Goal: Transaction & Acquisition: Purchase product/service

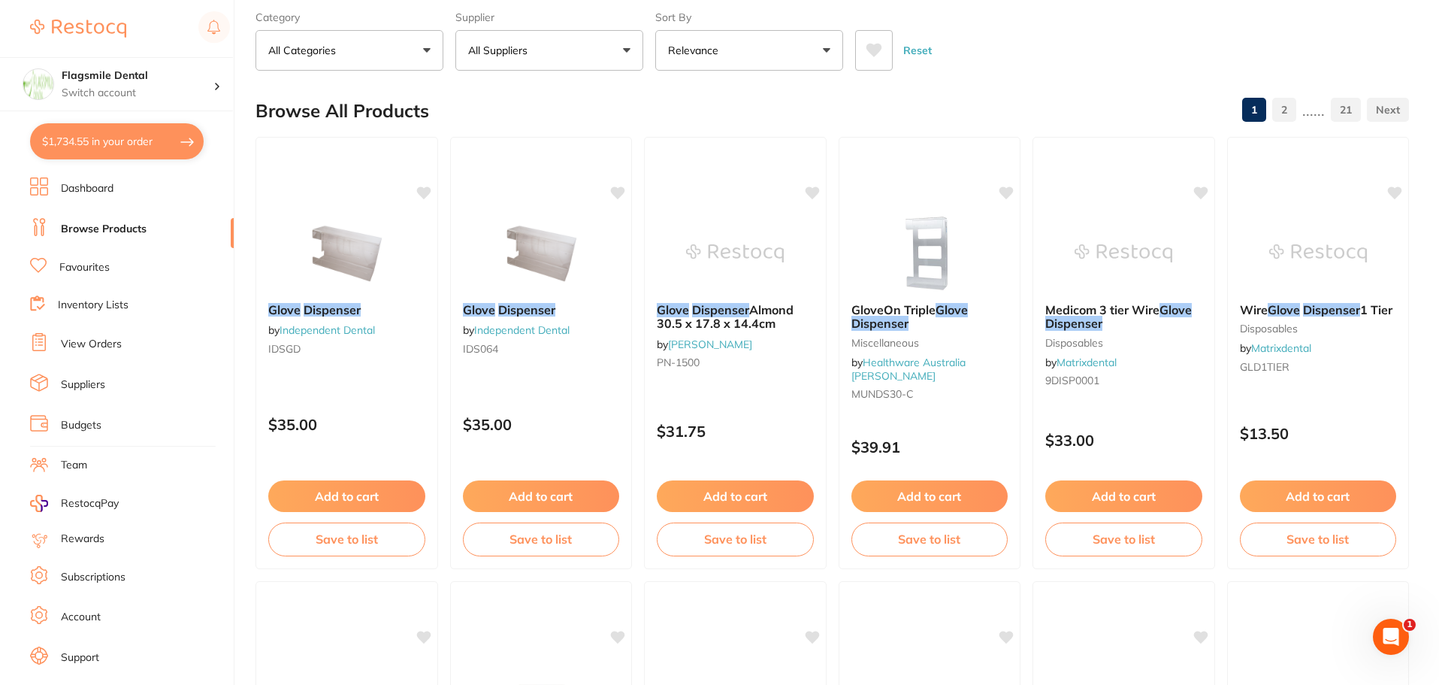
scroll to position [558, 0]
click at [87, 189] on link "Dashboard" at bounding box center [87, 188] width 53 height 15
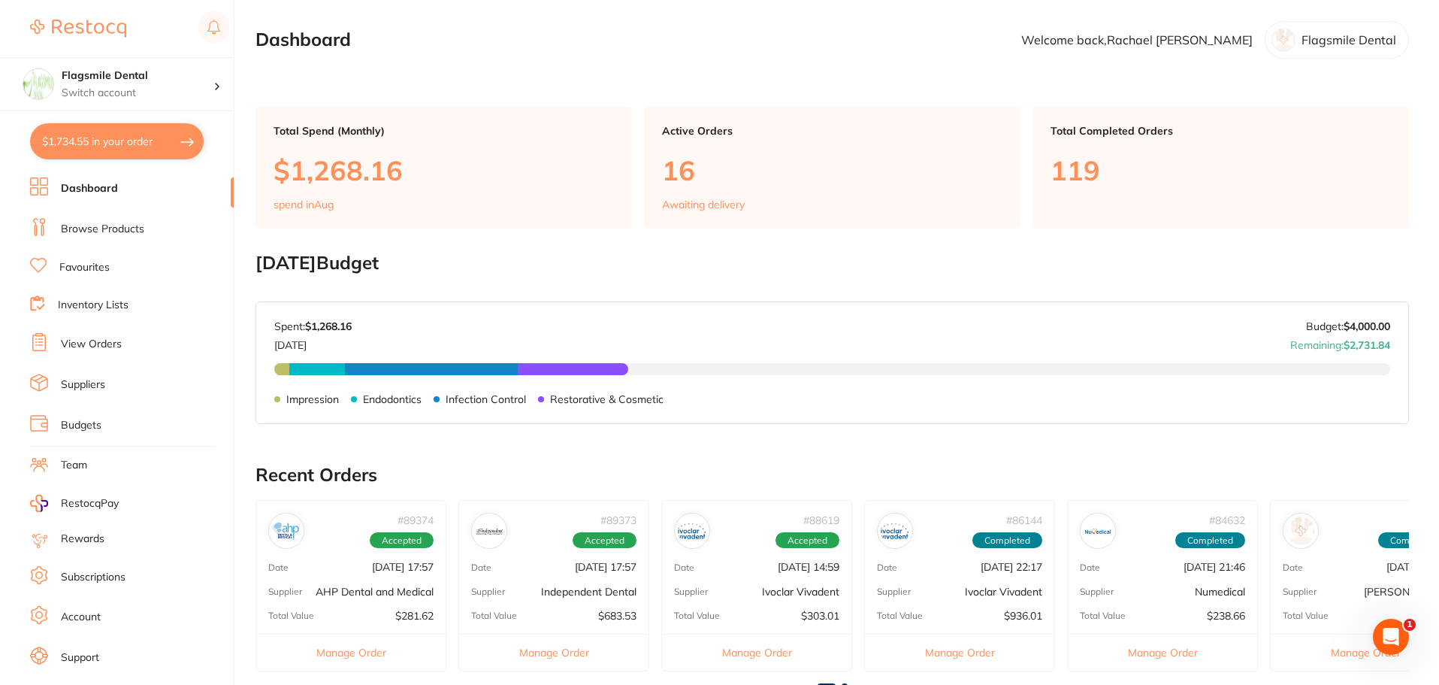
click at [97, 213] on ul "Dashboard Browse Products Favourites Inventory Lists View Orders Suppliers Budg…" at bounding box center [132, 436] width 204 height 519
click at [101, 223] on link "Browse Products" at bounding box center [102, 229] width 83 height 15
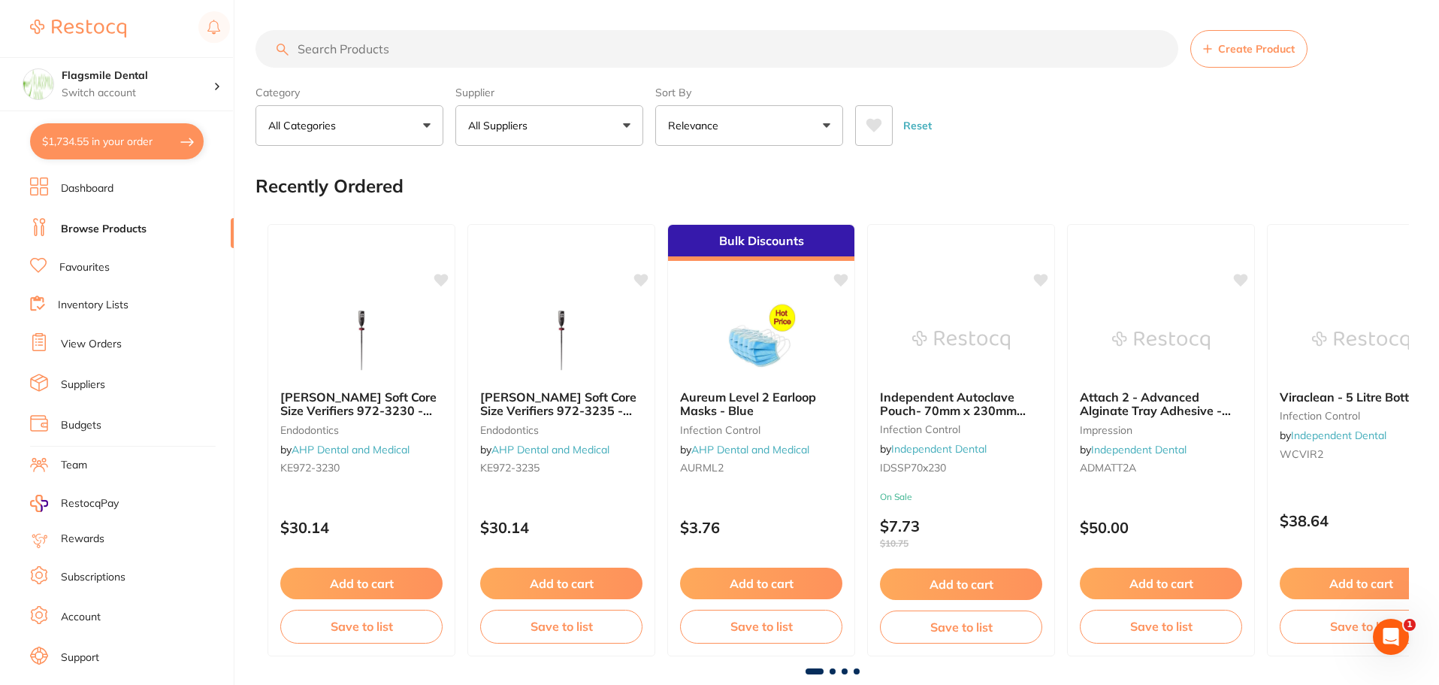
click at [352, 48] on input "search" at bounding box center [717, 49] width 923 height 38
paste input "Identification Rings"
type input "Identification Rings"
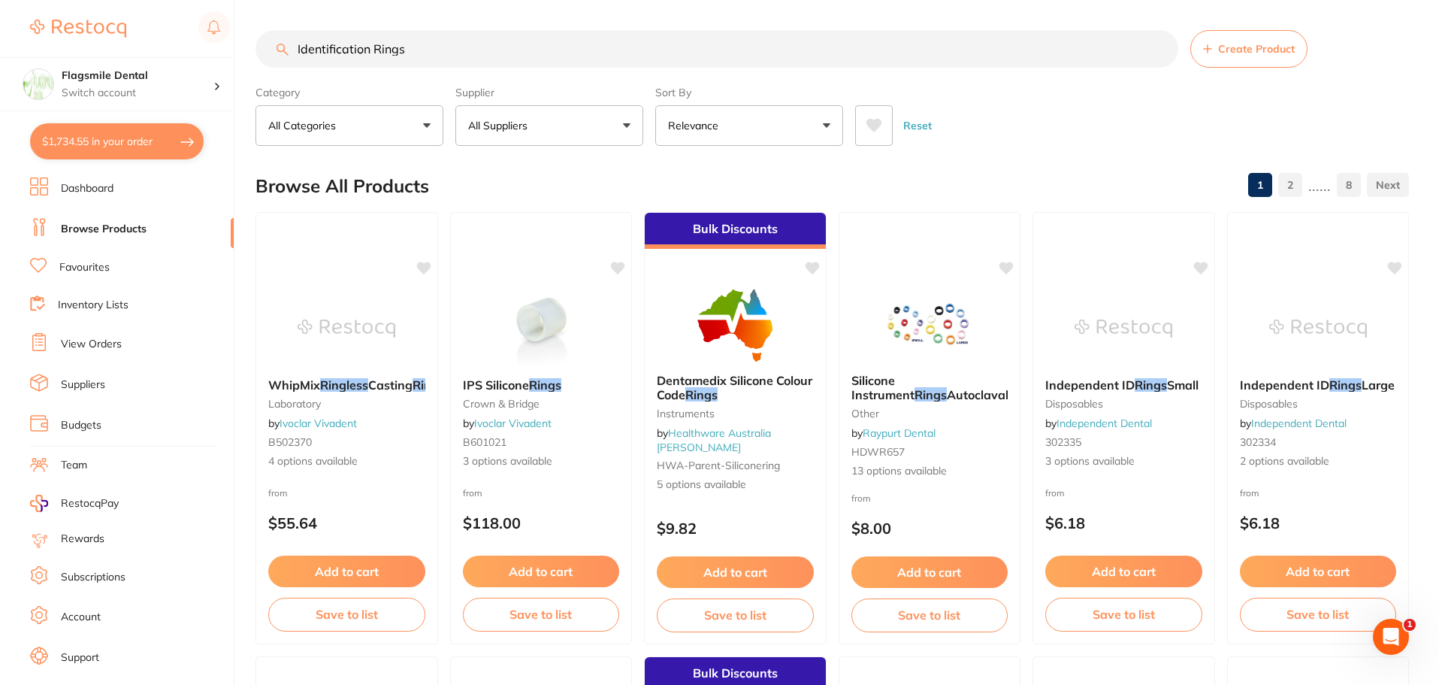
scroll to position [75, 0]
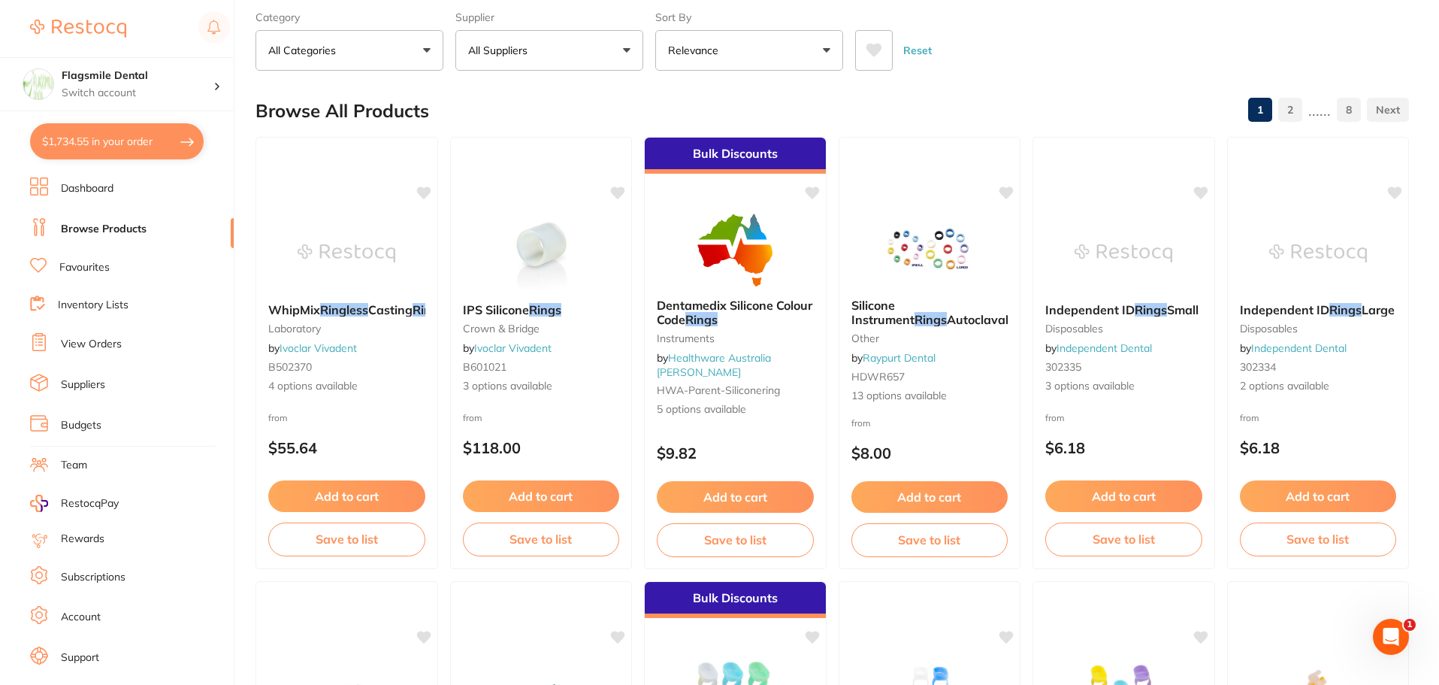
click at [583, 55] on button "All Suppliers" at bounding box center [549, 50] width 188 height 41
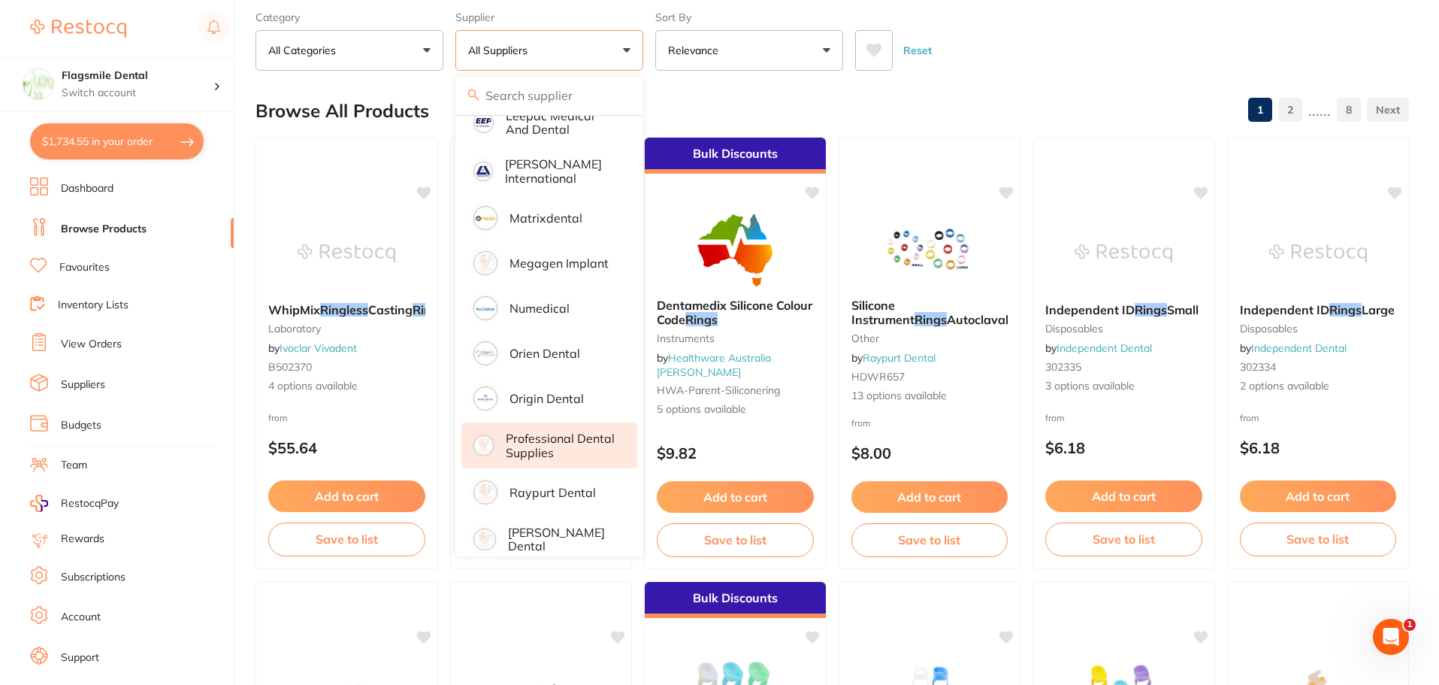
scroll to position [827, 0]
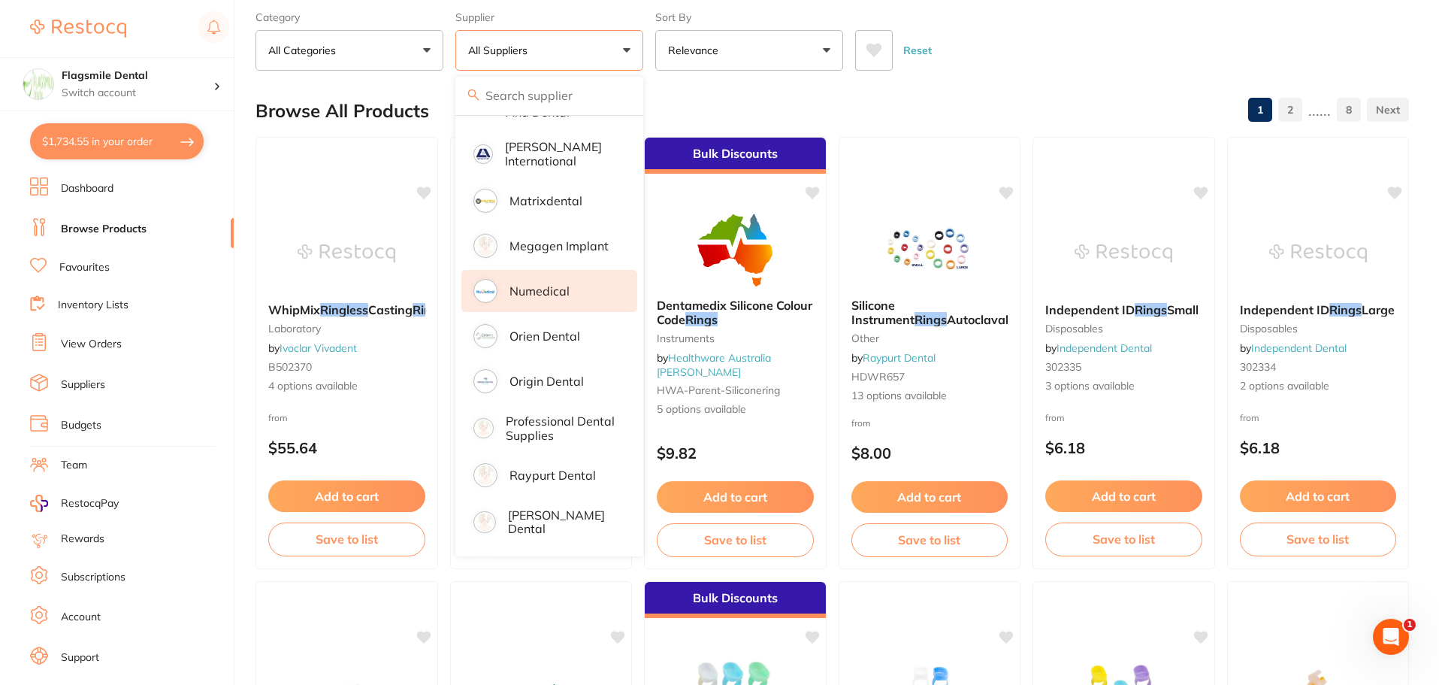
click at [555, 284] on p "Numedical" at bounding box center [540, 291] width 60 height 14
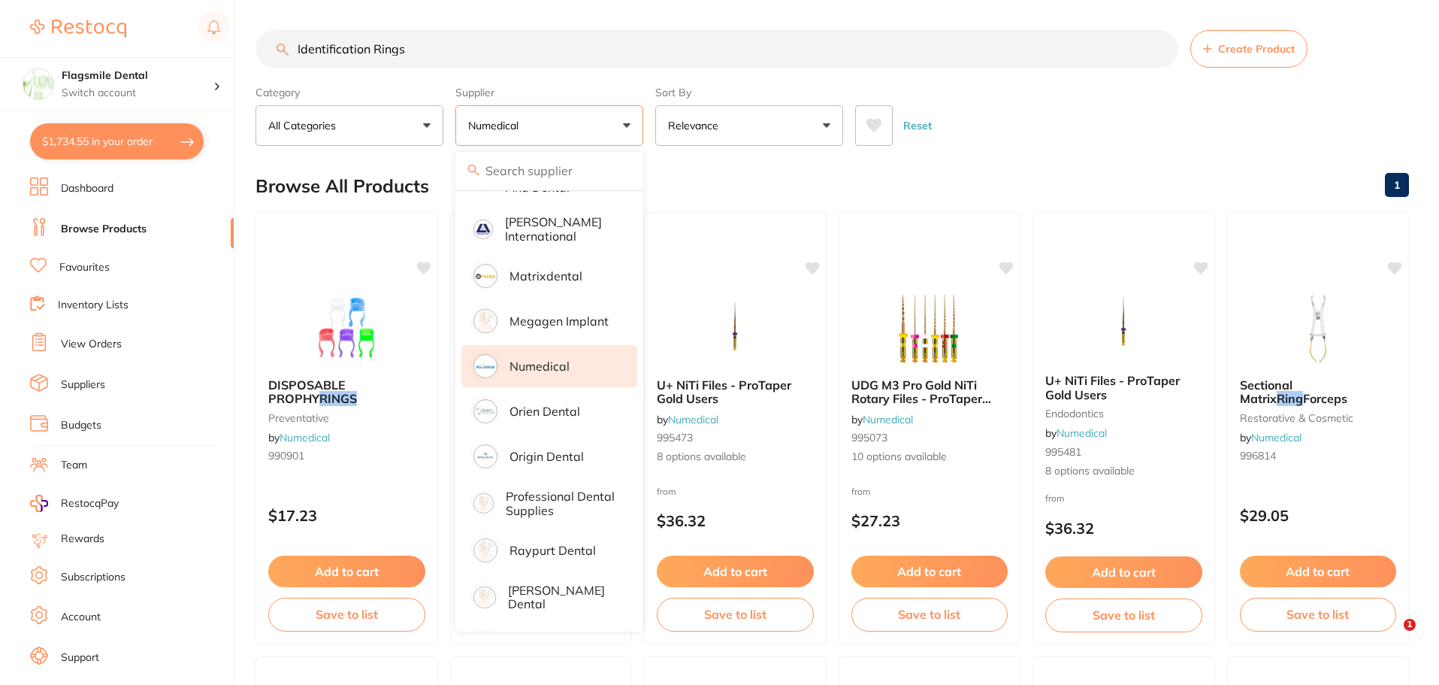
click at [1084, 139] on div "Reset" at bounding box center [1126, 119] width 542 height 53
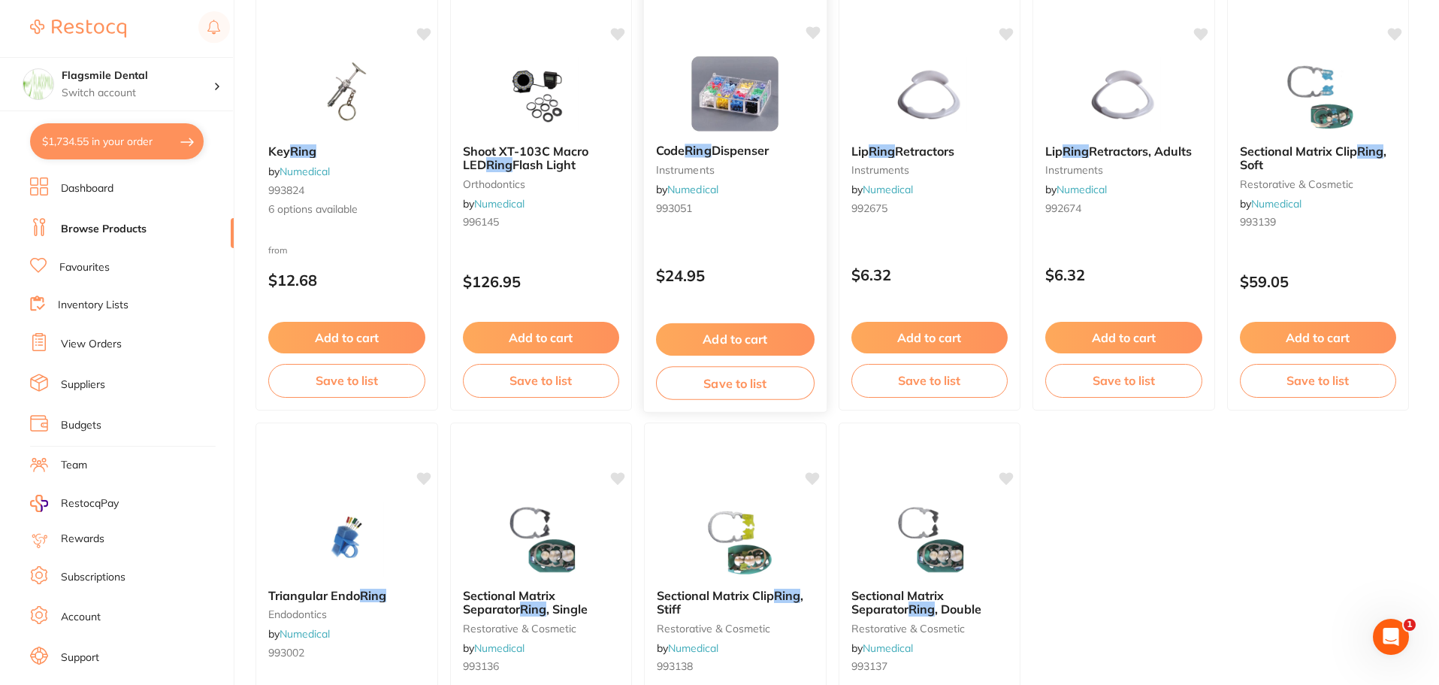
scroll to position [752, 0]
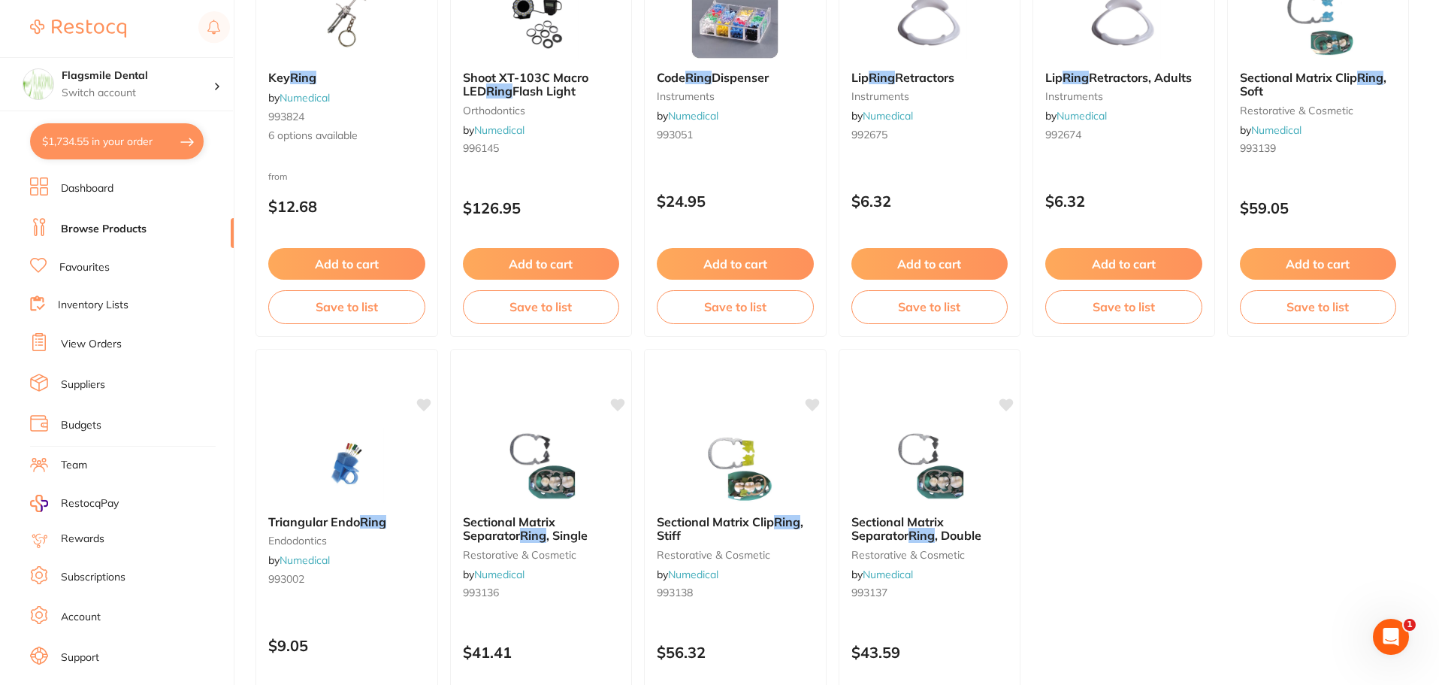
click at [63, 122] on section "Flagsmile Dental Switch account Flagsmile Dental $1,734.55 in your order Dashbo…" at bounding box center [117, 342] width 234 height 685
click at [88, 159] on button "$1,734.55 in your order" at bounding box center [117, 141] width 174 height 36
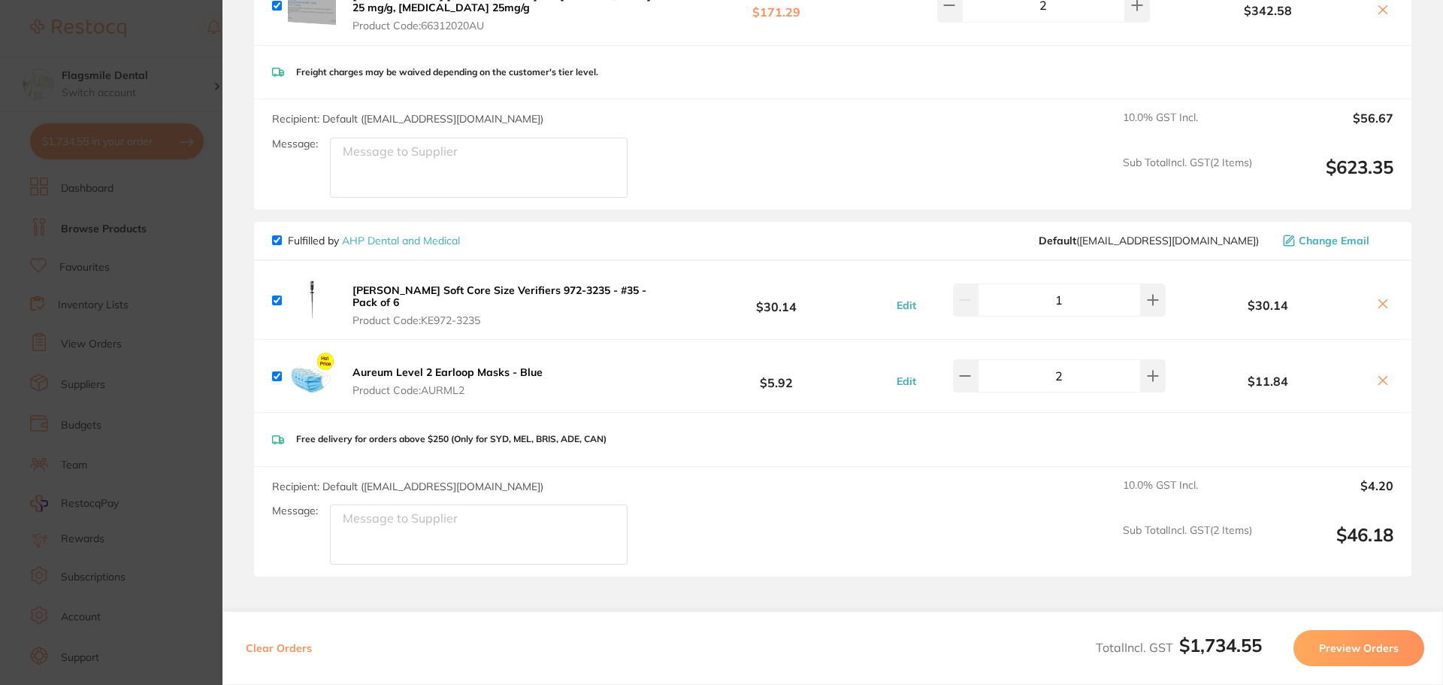
scroll to position [633, 0]
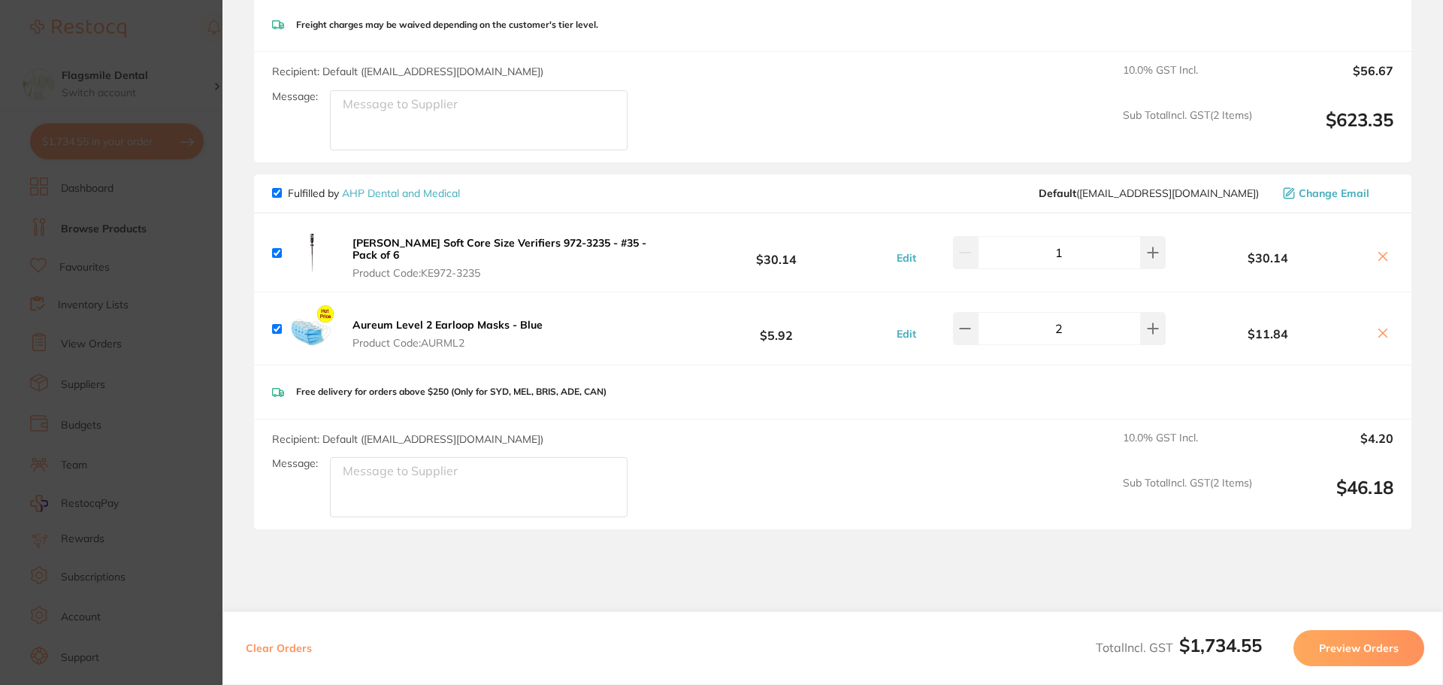
click at [1383, 254] on icon at bounding box center [1383, 256] width 12 height 12
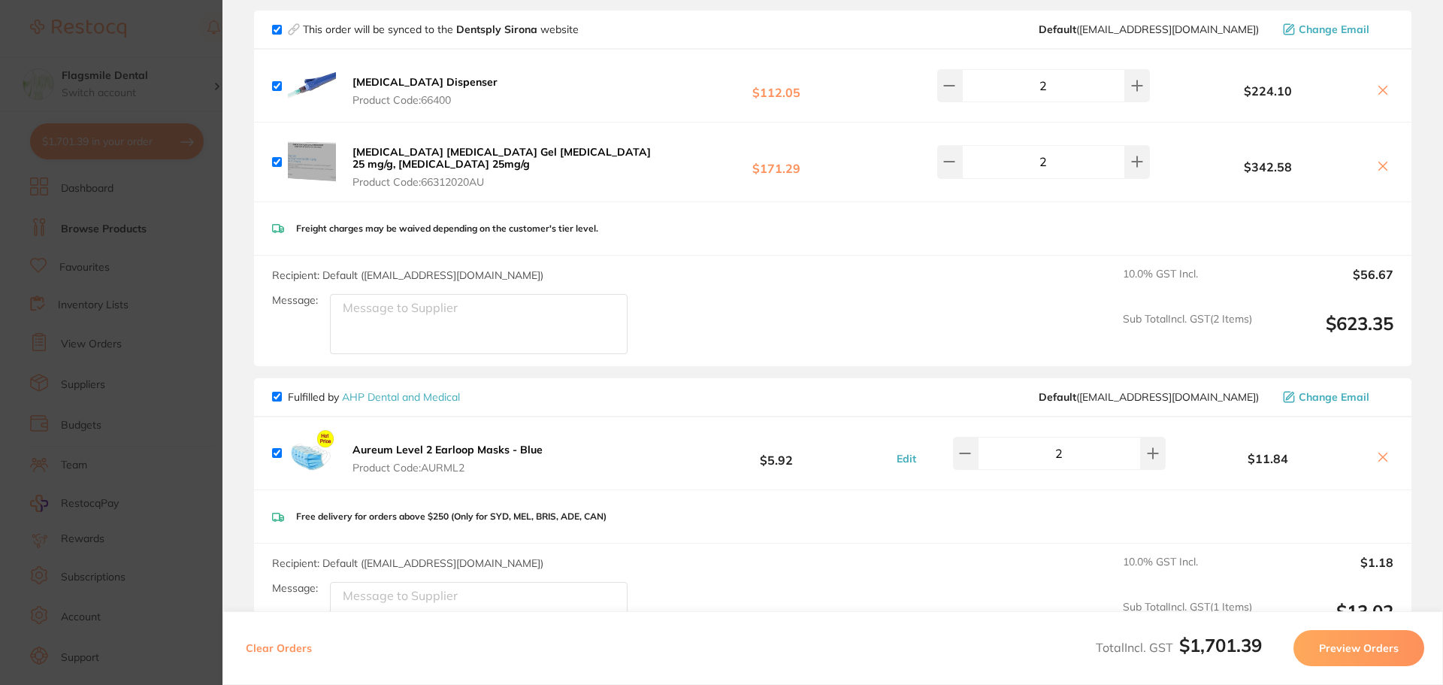
scroll to position [407, 0]
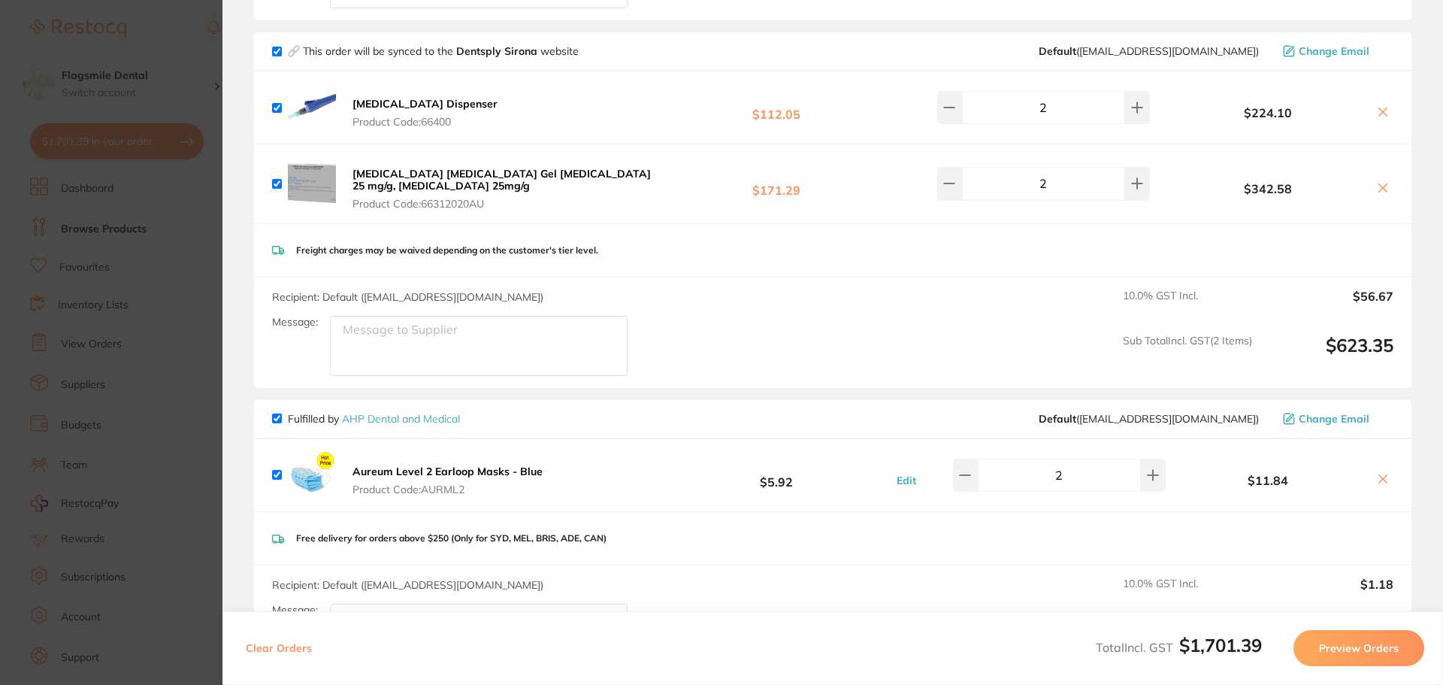
click at [1384, 479] on icon at bounding box center [1383, 479] width 12 height 12
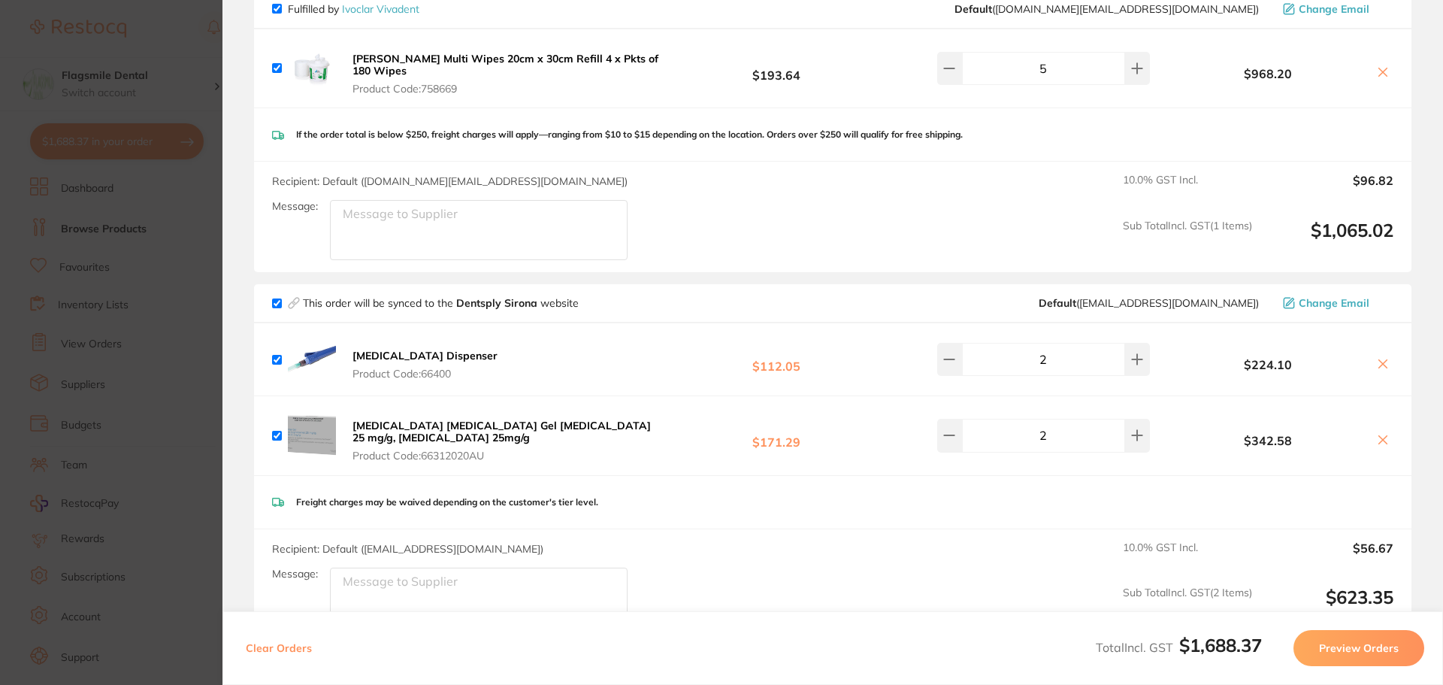
scroll to position [47, 0]
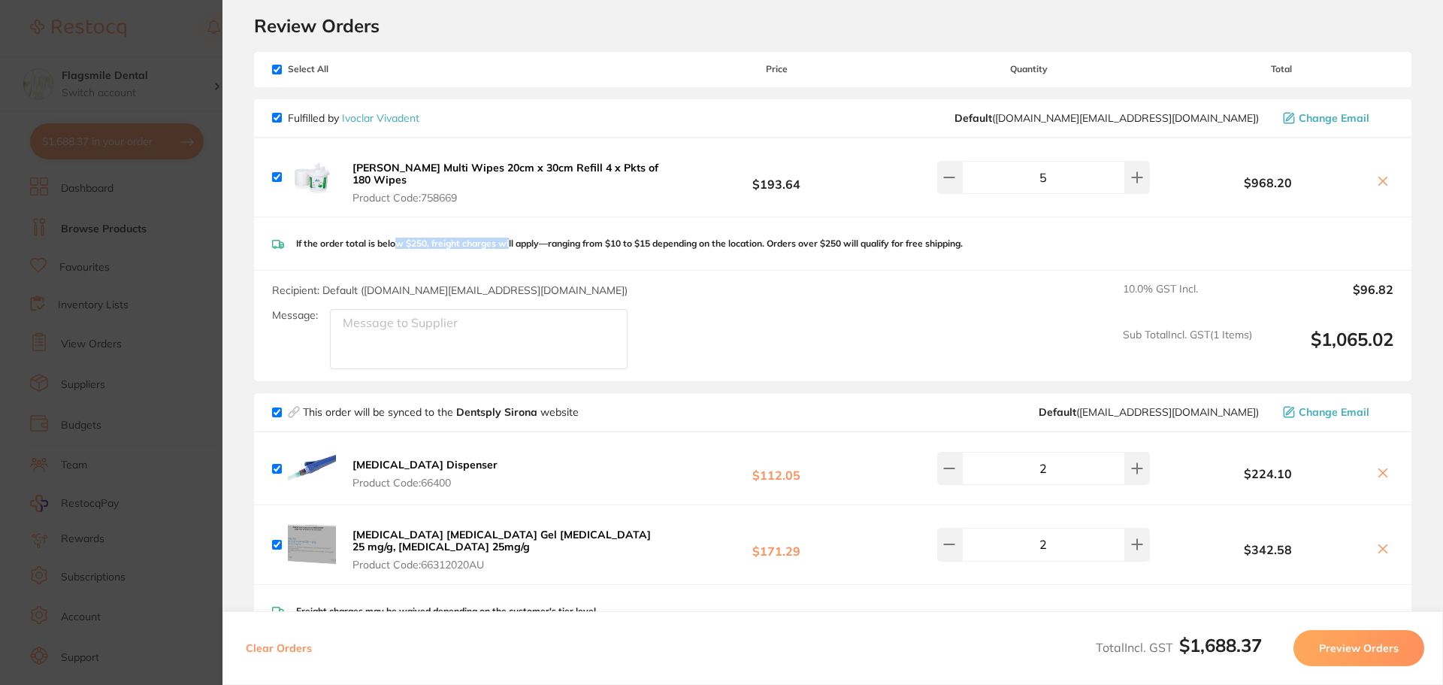
drag, startPoint x: 392, startPoint y: 240, endPoint x: 507, endPoint y: 248, distance: 115.2
click at [507, 248] on p "If the order total is below $250, freight charges will apply—ranging from $10 t…" at bounding box center [629, 243] width 667 height 11
click at [525, 244] on p "If the order total is below $250, freight charges will apply—ranging from $10 t…" at bounding box center [629, 243] width 667 height 11
click at [1384, 472] on icon at bounding box center [1383, 473] width 12 height 12
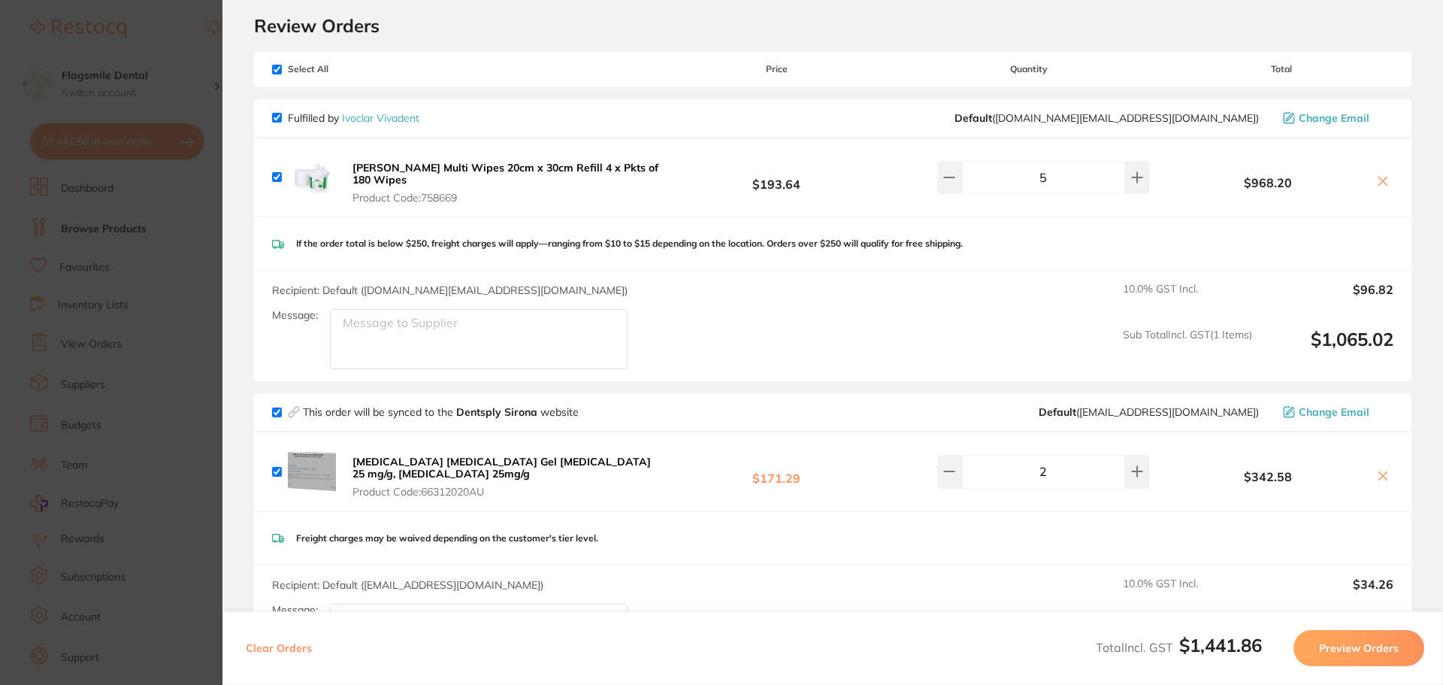
drag, startPoint x: 1377, startPoint y: 461, endPoint x: 1376, endPoint y: 473, distance: 12.0
click at [1376, 461] on div "$342.58" at bounding box center [1281, 471] width 224 height 26
click at [1379, 473] on icon at bounding box center [1383, 476] width 8 height 8
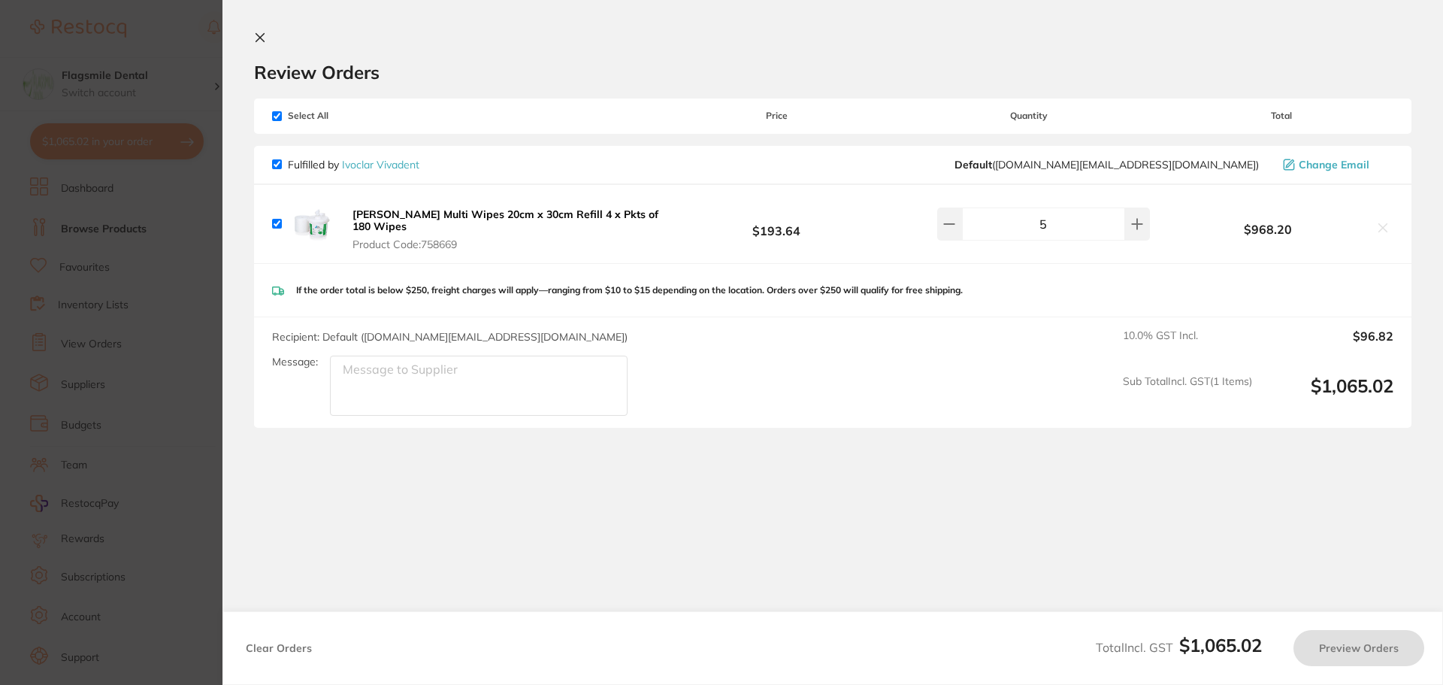
checkbox input "true"
click at [1369, 639] on button "Preview Orders" at bounding box center [1358, 648] width 131 height 36
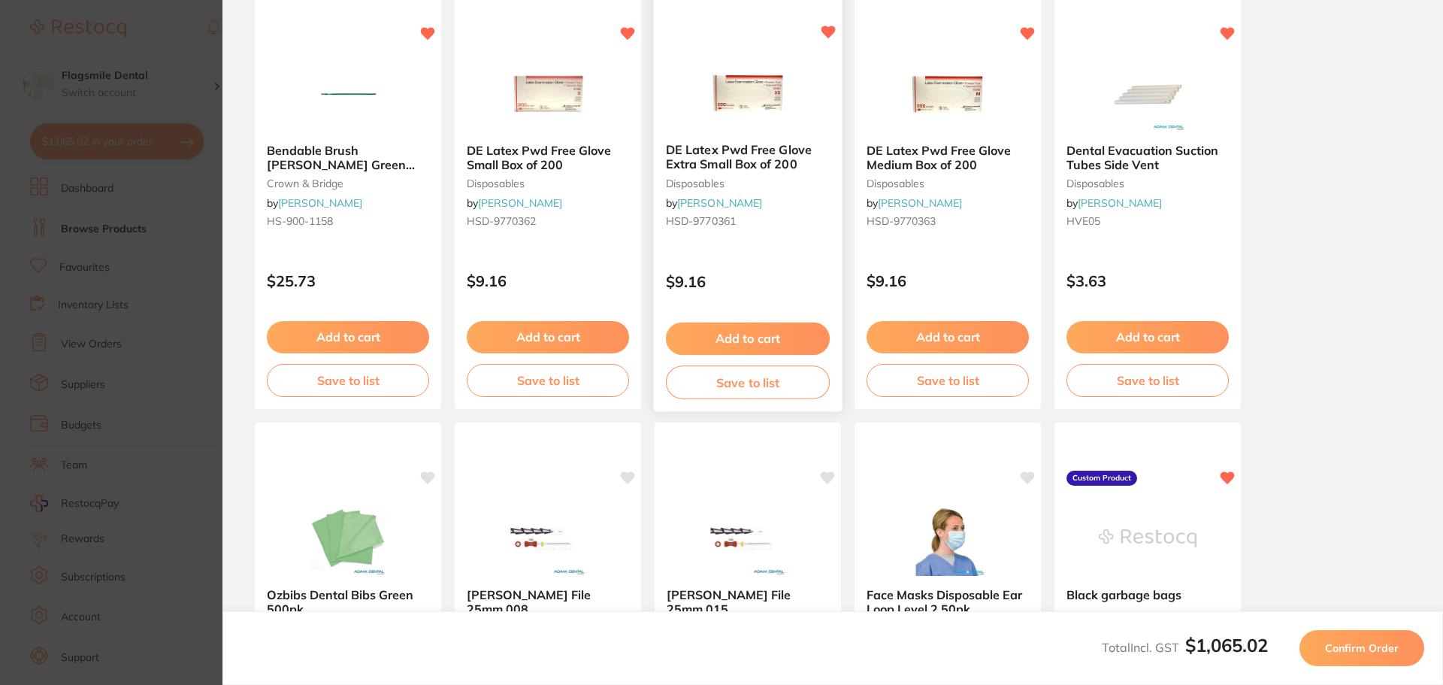
scroll to position [225, 0]
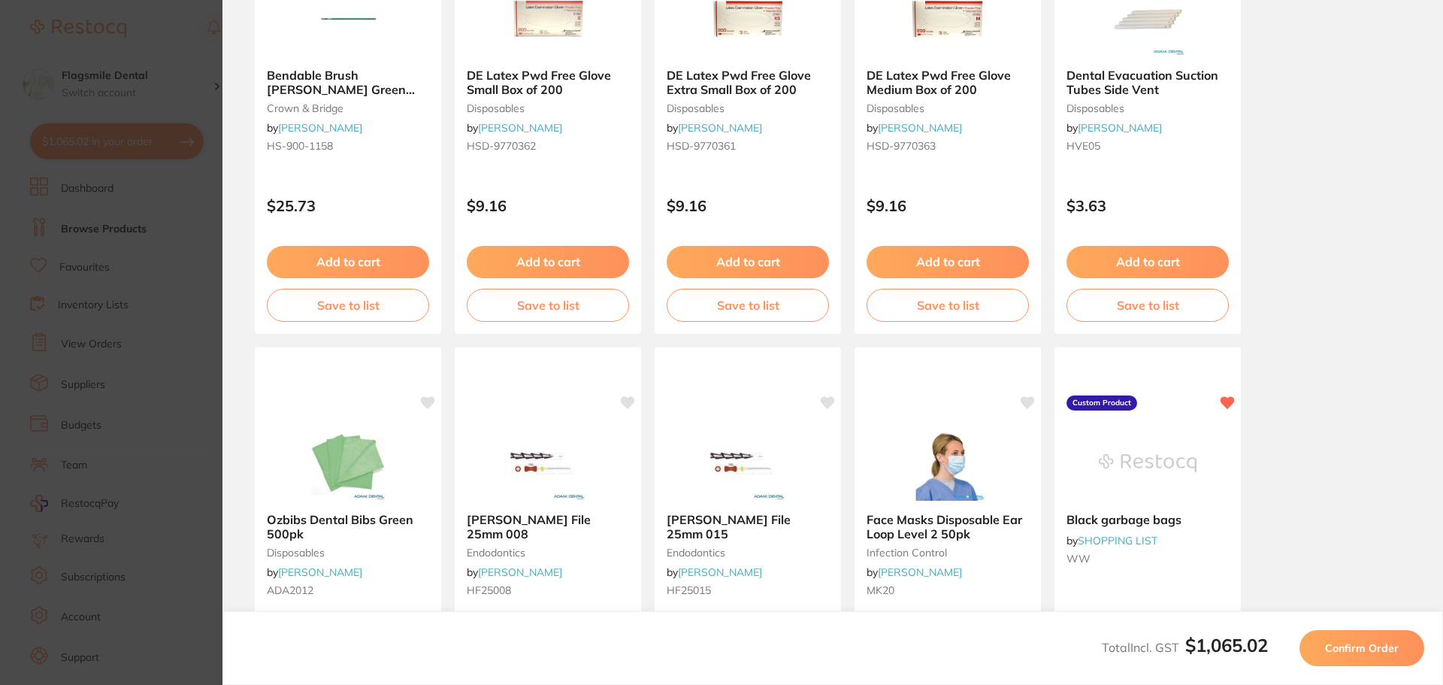
click at [164, 210] on section "Update RRP Set your pre negotiated price for this item. Item Agreed RRP (excl. …" at bounding box center [721, 342] width 1443 height 685
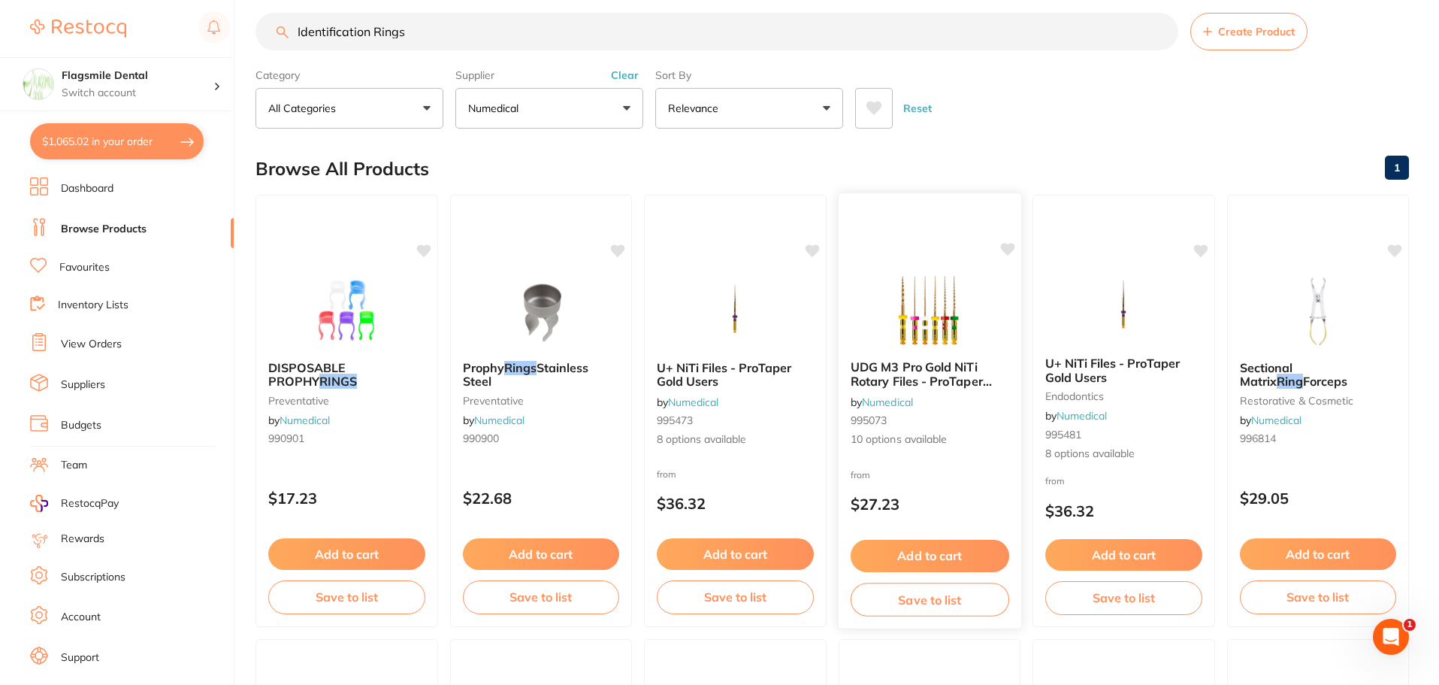
scroll to position [0, 0]
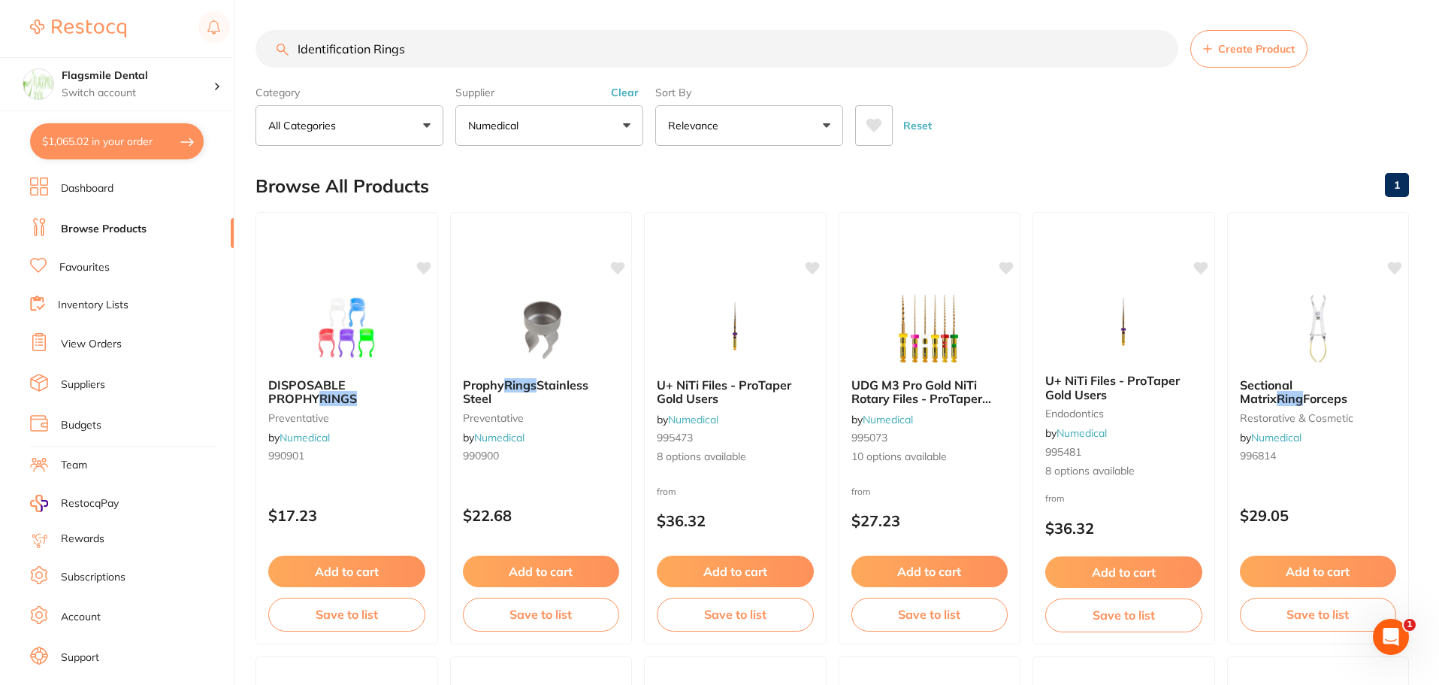
click at [617, 92] on button "Clear" at bounding box center [624, 93] width 37 height 14
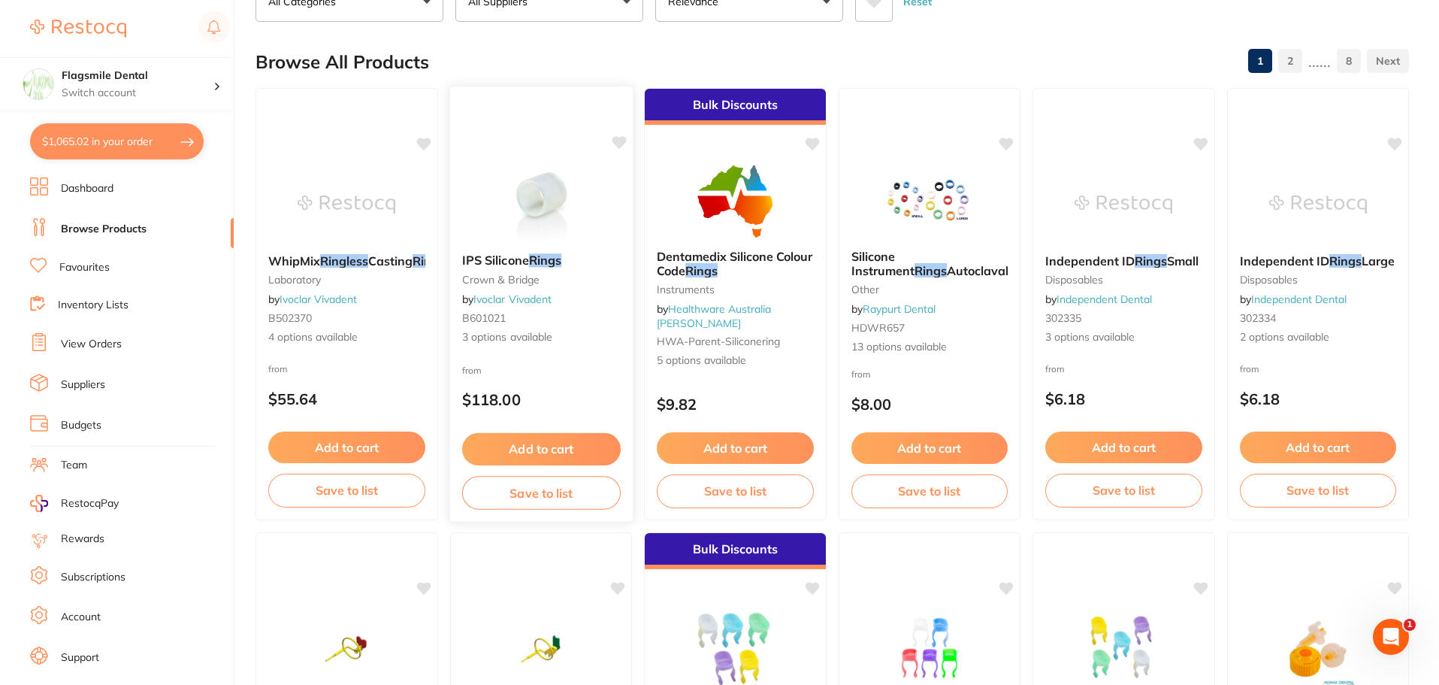
scroll to position [150, 0]
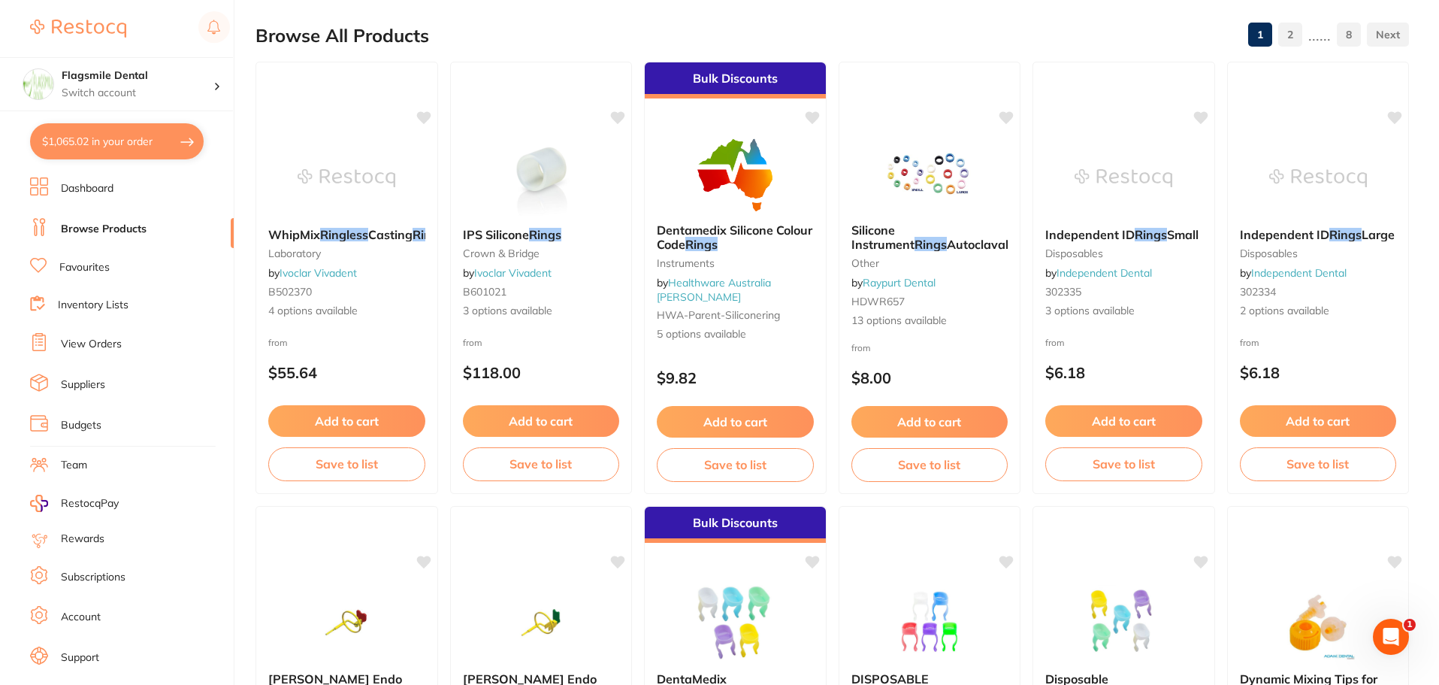
click at [905, 234] on span "Silicone Instrument" at bounding box center [882, 236] width 63 height 29
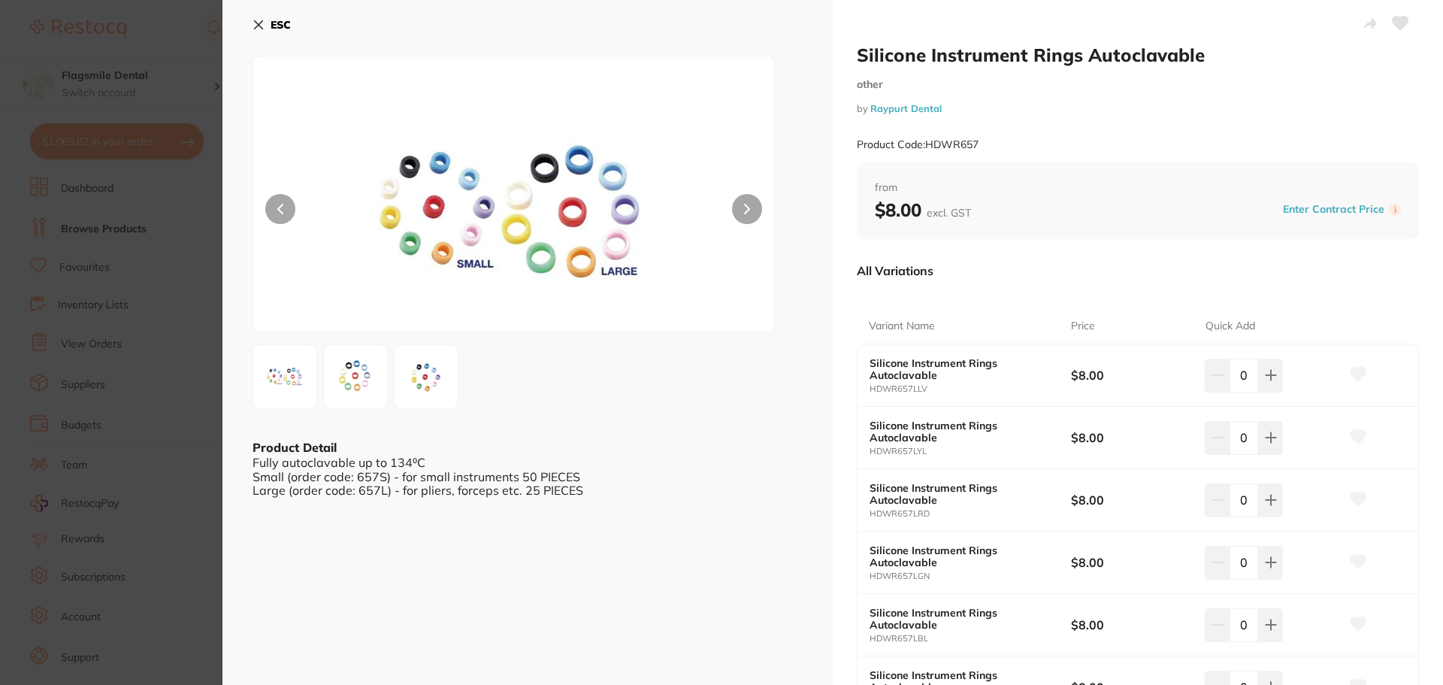
click at [179, 238] on section "Silicone Instrument Rings Autoclavable other by Raypurt Dental Product Code: HD…" at bounding box center [721, 342] width 1443 height 685
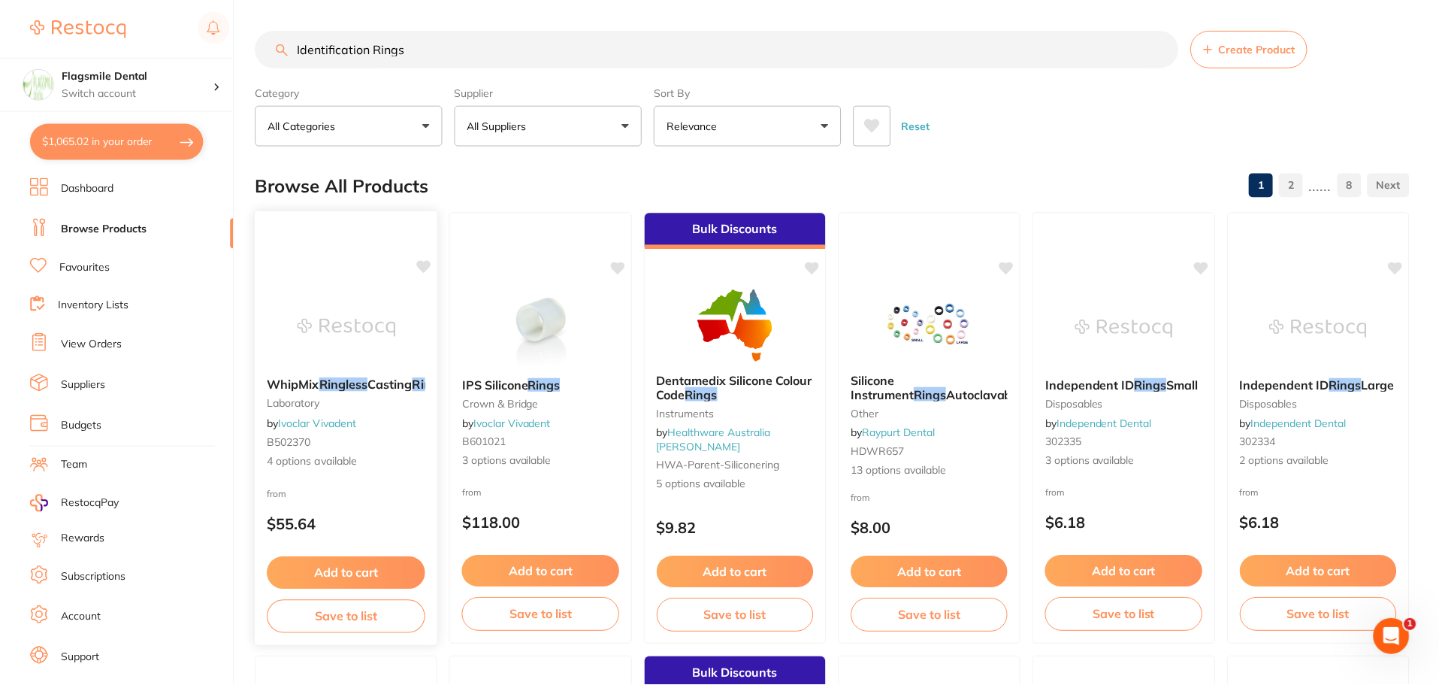
scroll to position [150, 0]
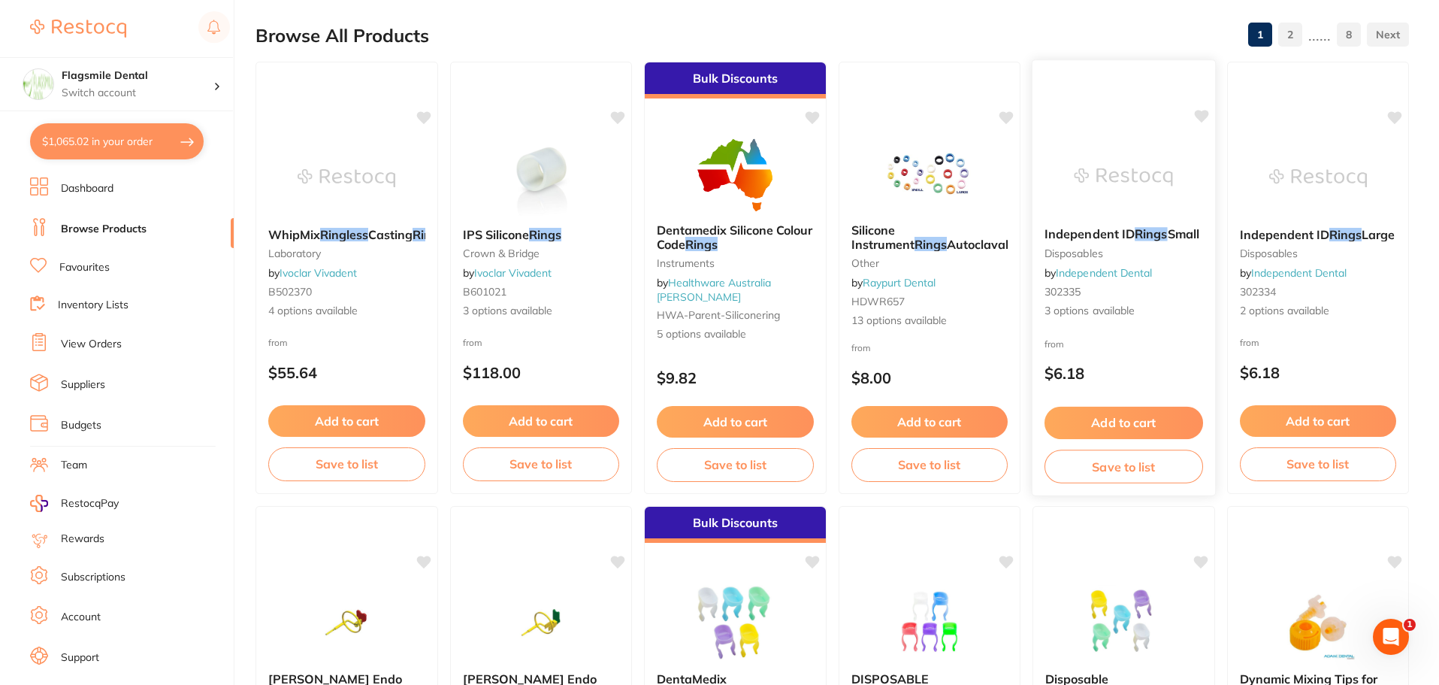
click at [1069, 319] on span "3 options available" at bounding box center [1124, 311] width 159 height 15
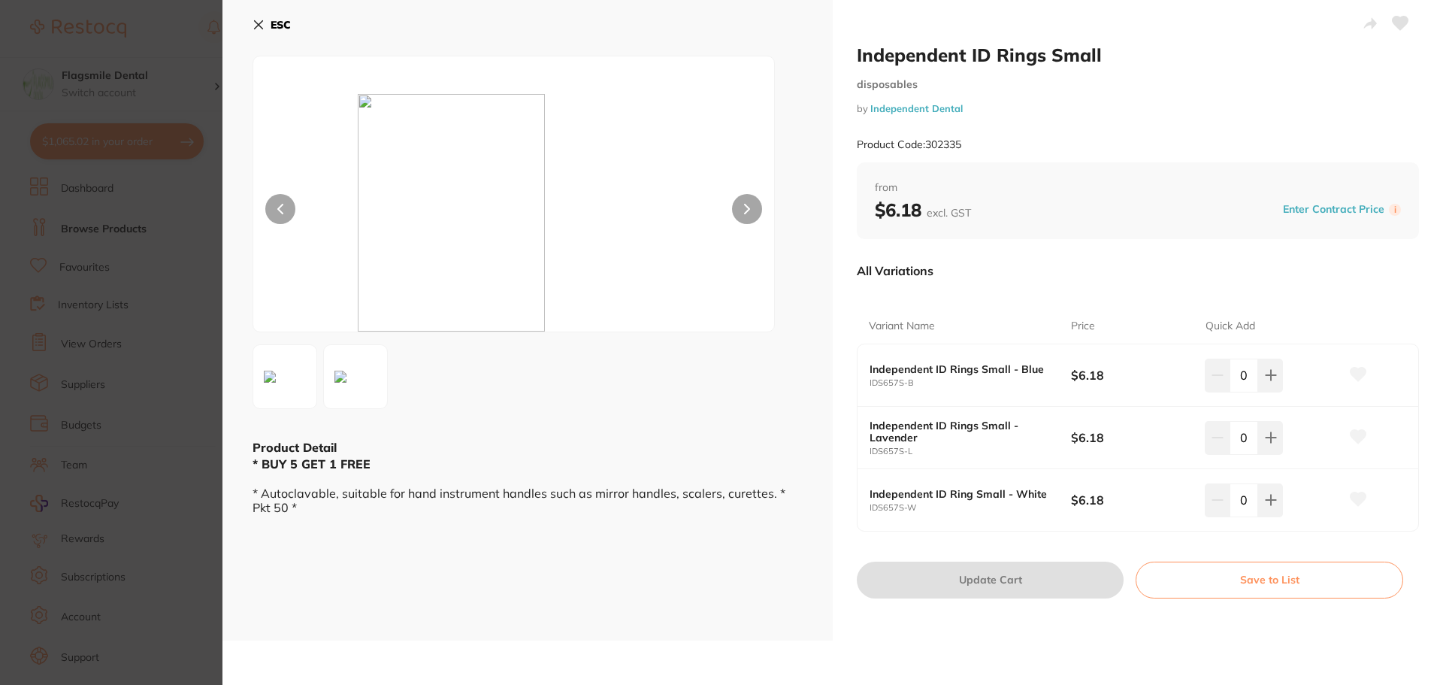
click at [99, 210] on section "Independent ID Rings Small disposables by Independent Dental Product Code: 3023…" at bounding box center [721, 342] width 1443 height 685
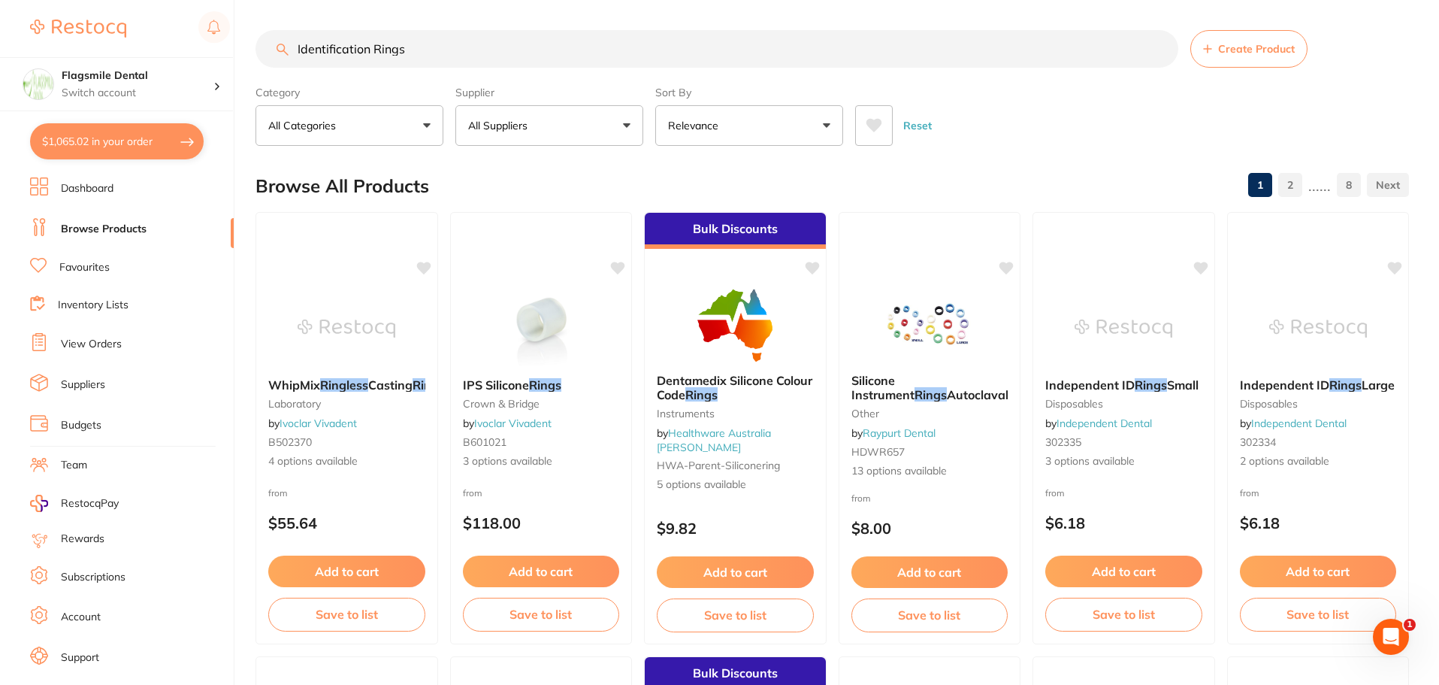
click at [383, 53] on input "Identification Rings" at bounding box center [717, 49] width 923 height 38
paste input "Capsule Mixer"
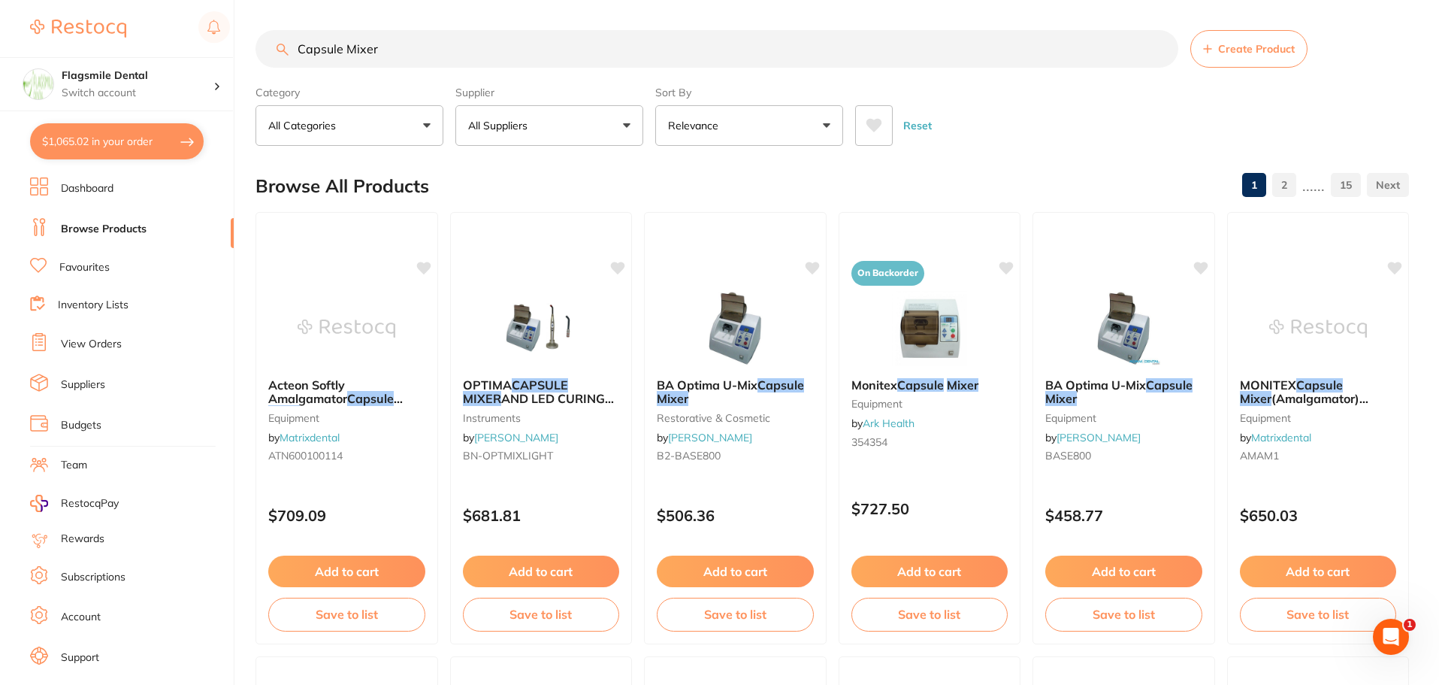
click at [409, 41] on input "Capsule Mixer" at bounding box center [717, 49] width 923 height 38
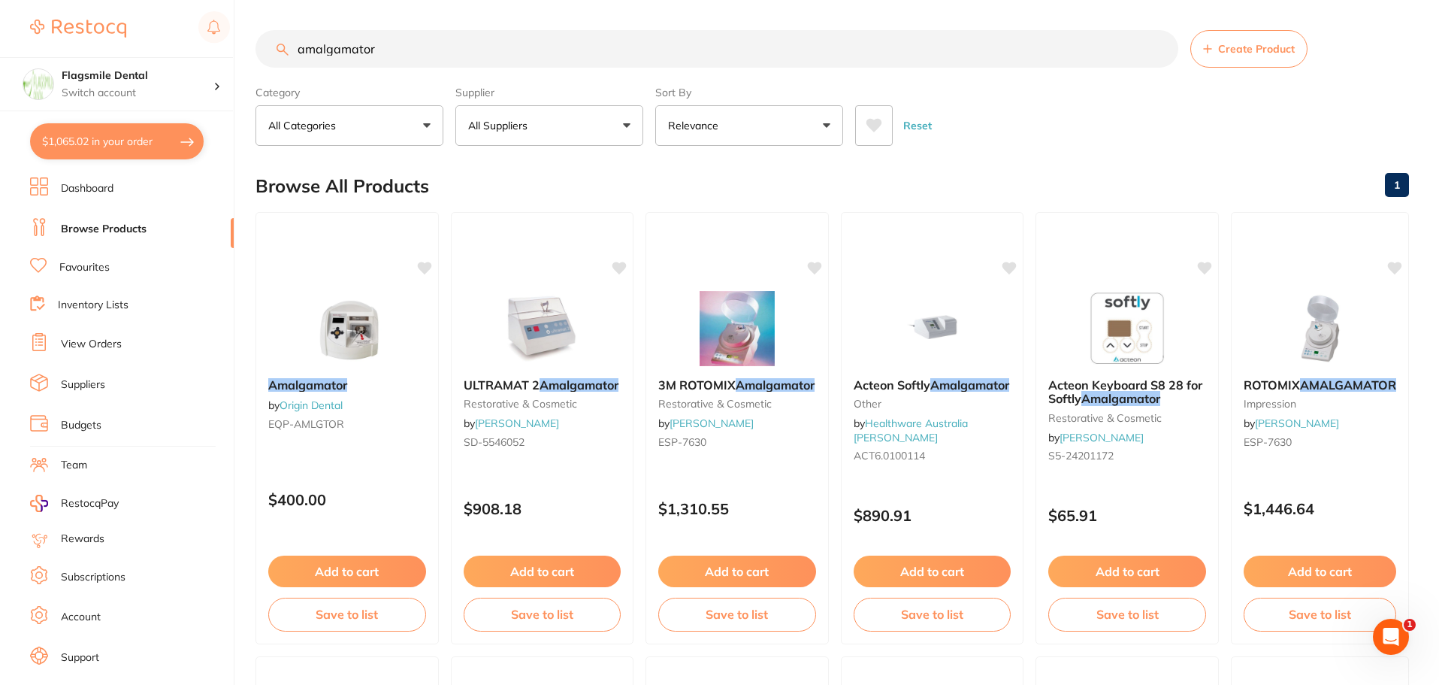
type input "amalgamator"
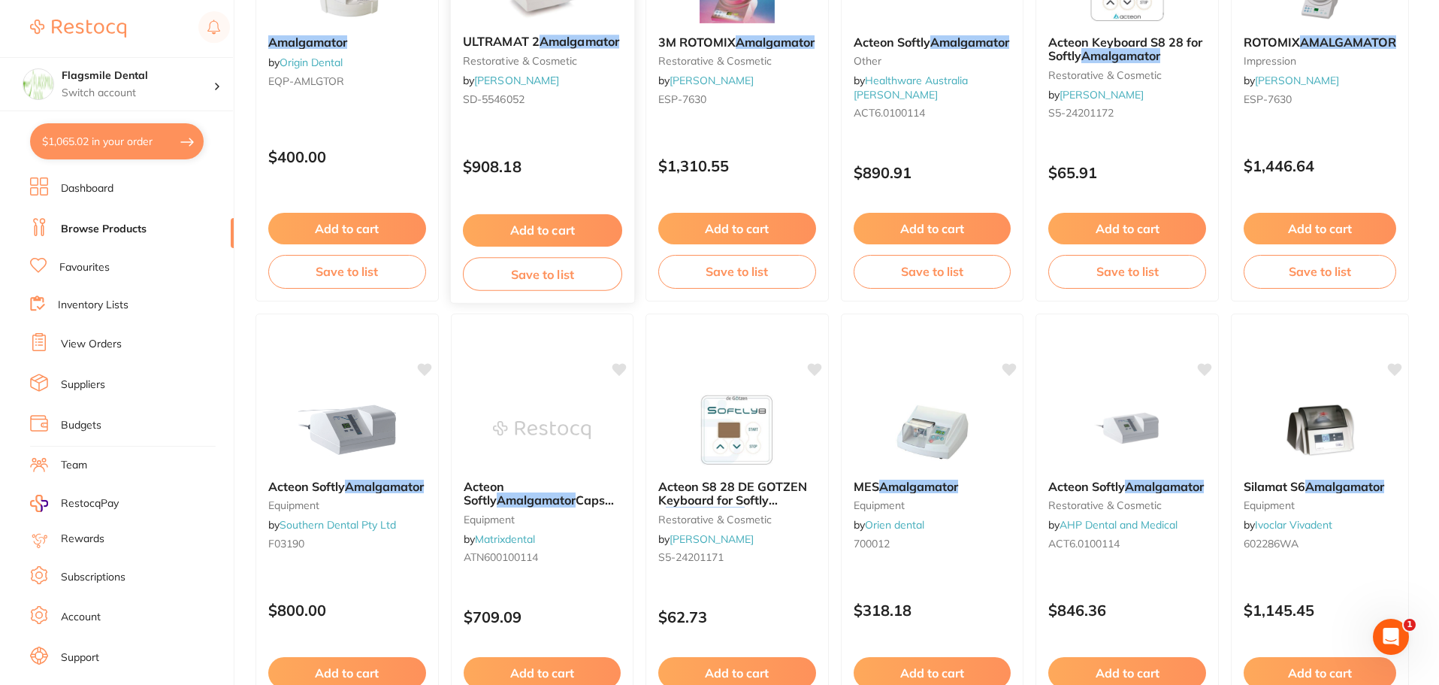
scroll to position [150, 0]
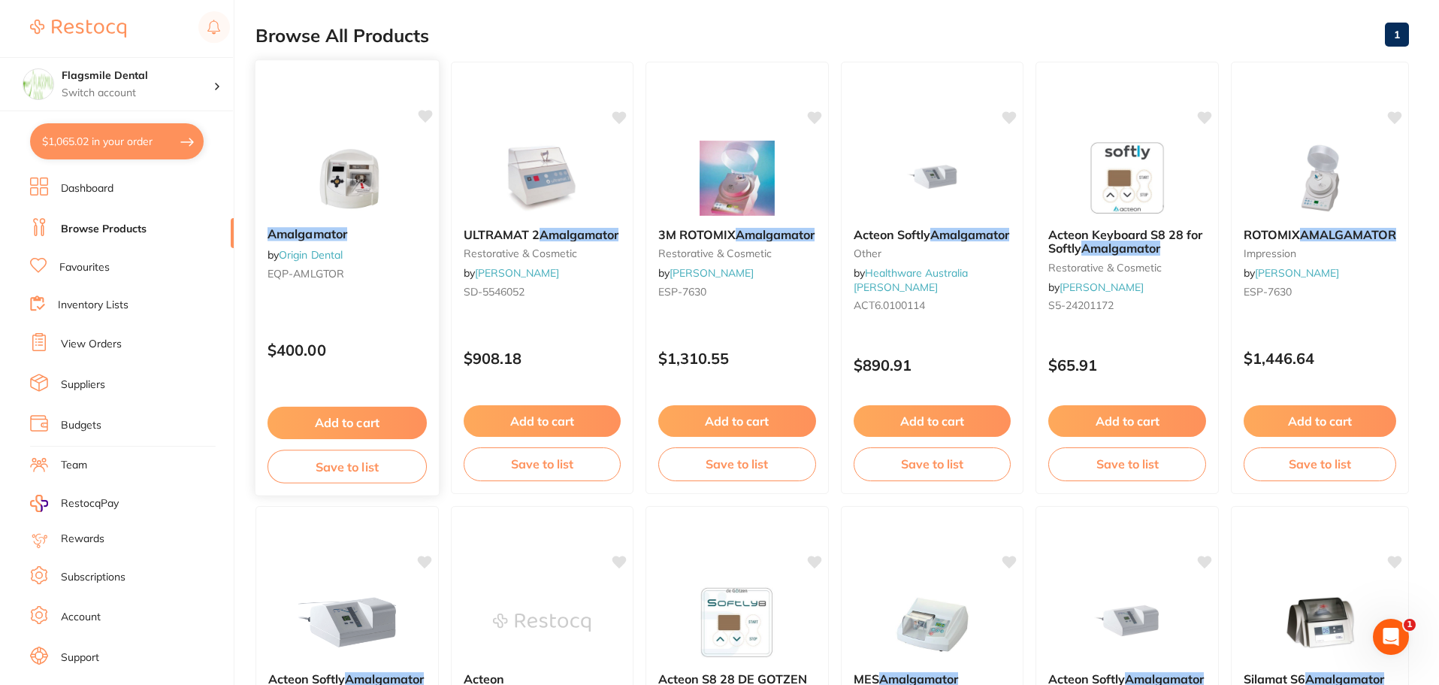
click at [305, 137] on div "Amalgamator by Origin Dental EQP-AMLGTOR $400.00 Add to cart Save to list" at bounding box center [347, 277] width 185 height 437
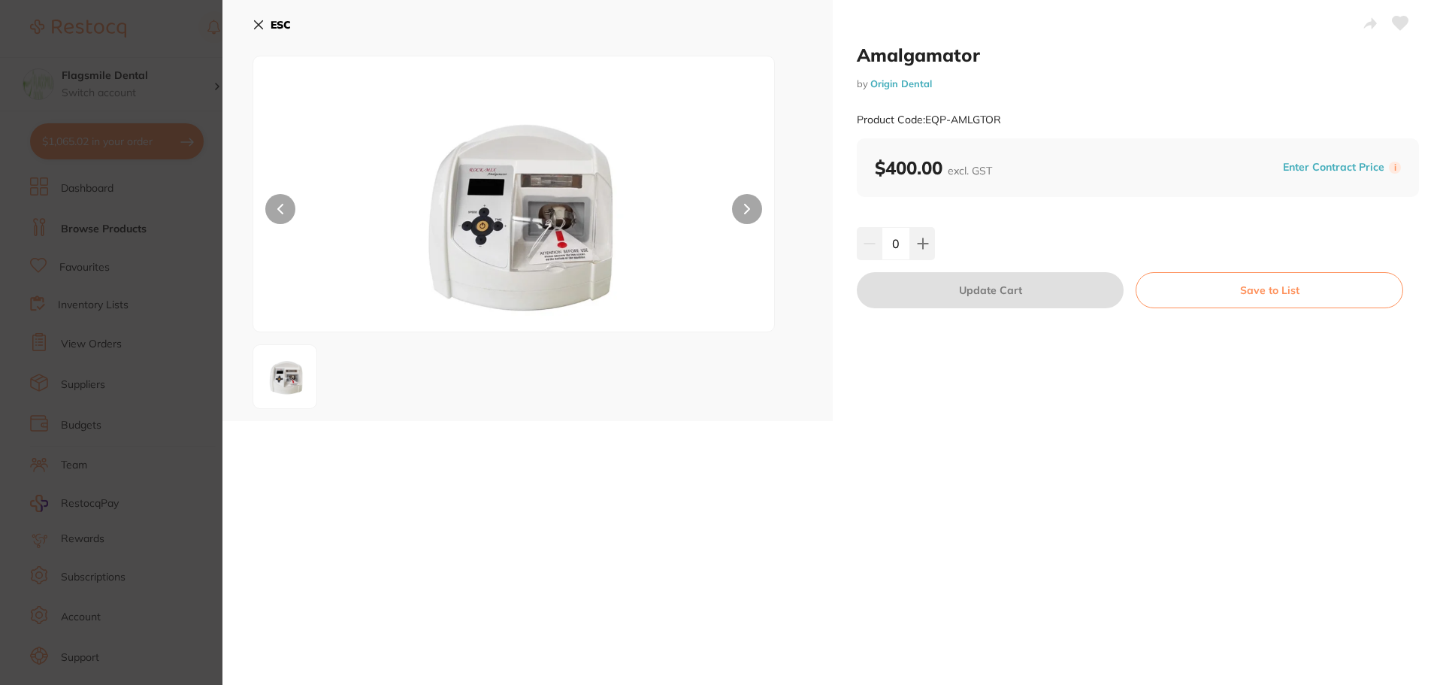
click at [750, 213] on button at bounding box center [747, 209] width 30 height 30
click at [897, 80] on link "Origin Dental" at bounding box center [901, 83] width 62 height 12
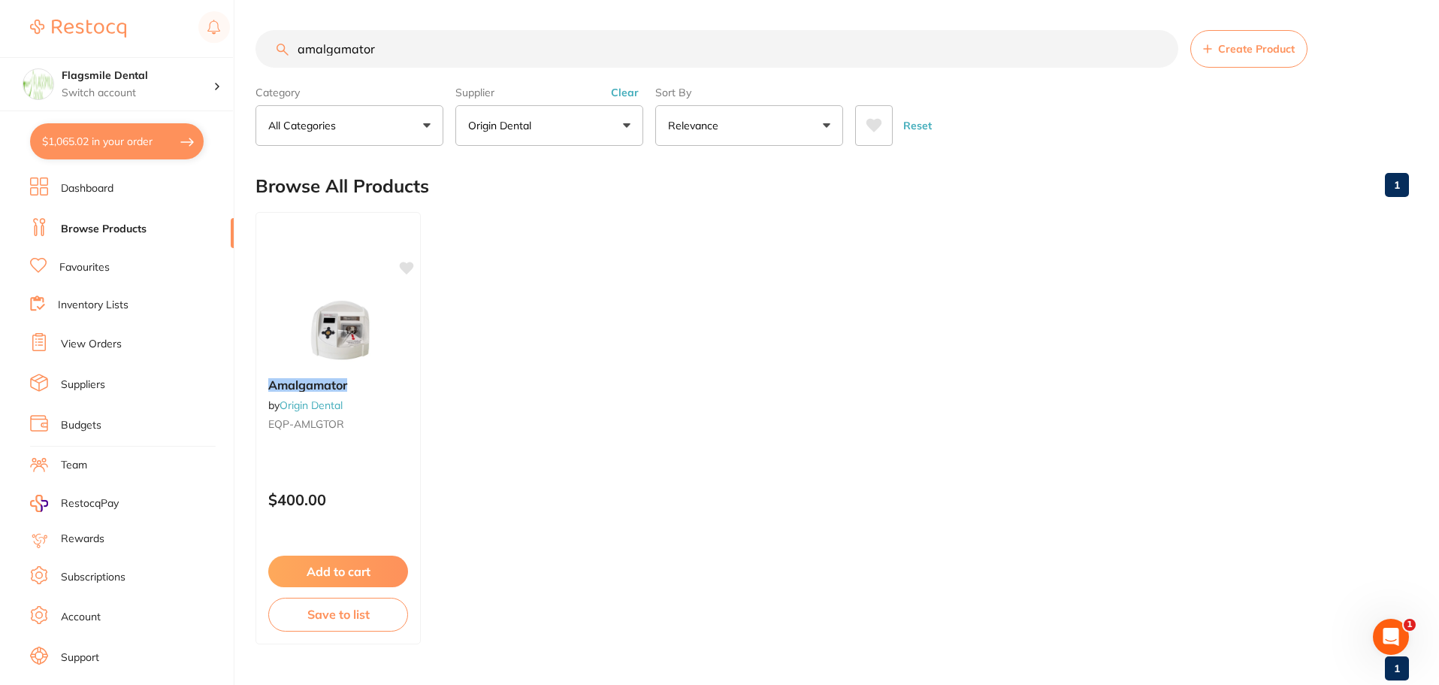
click at [622, 92] on button "Clear" at bounding box center [624, 93] width 37 height 14
